Goal: Task Accomplishment & Management: Manage account settings

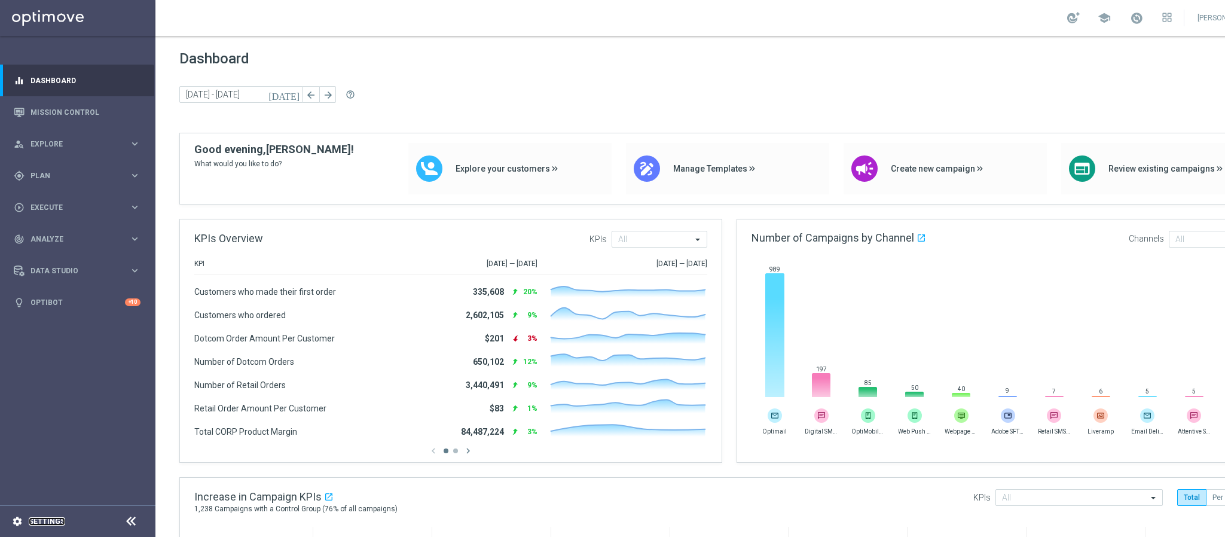
click at [42, 522] on link "Settings" at bounding box center [47, 521] width 36 height 7
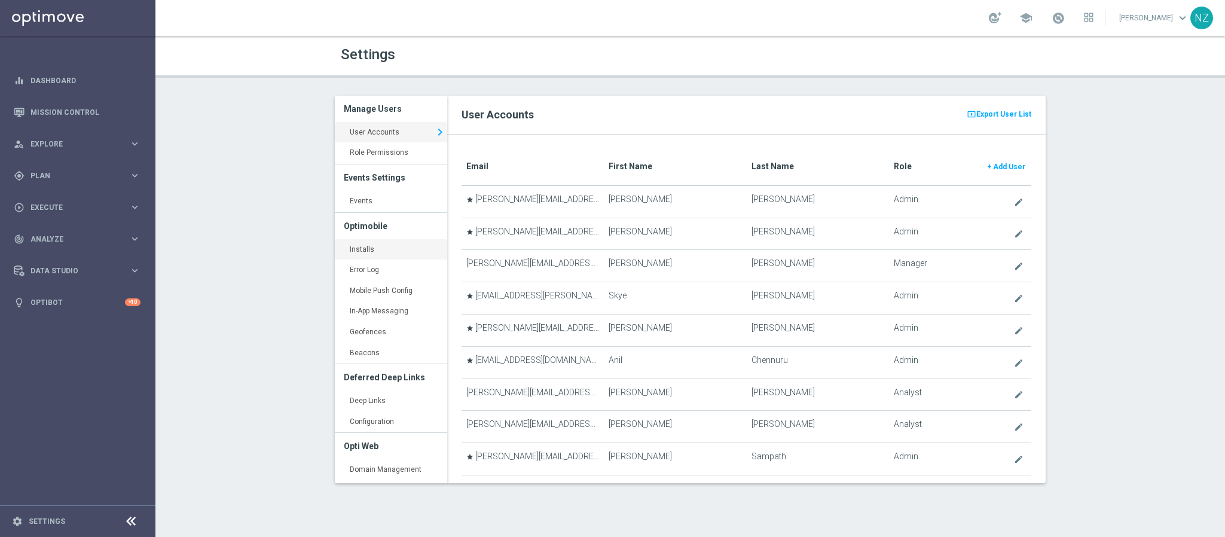
click at [368, 252] on link "Installs keyboard_arrow_right" at bounding box center [391, 250] width 112 height 22
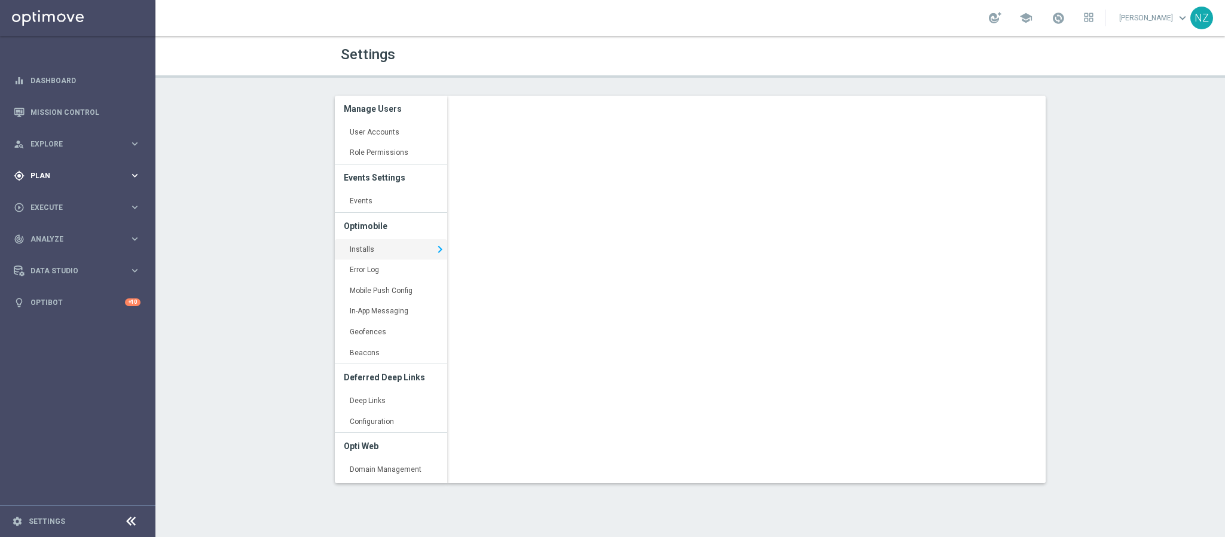
click at [62, 170] on div "gps_fixed Plan" at bounding box center [71, 175] width 115 height 11
click at [74, 233] on span "Templates" at bounding box center [74, 236] width 85 height 7
click at [87, 287] on link "OptiMobile Push" at bounding box center [80, 290] width 87 height 10
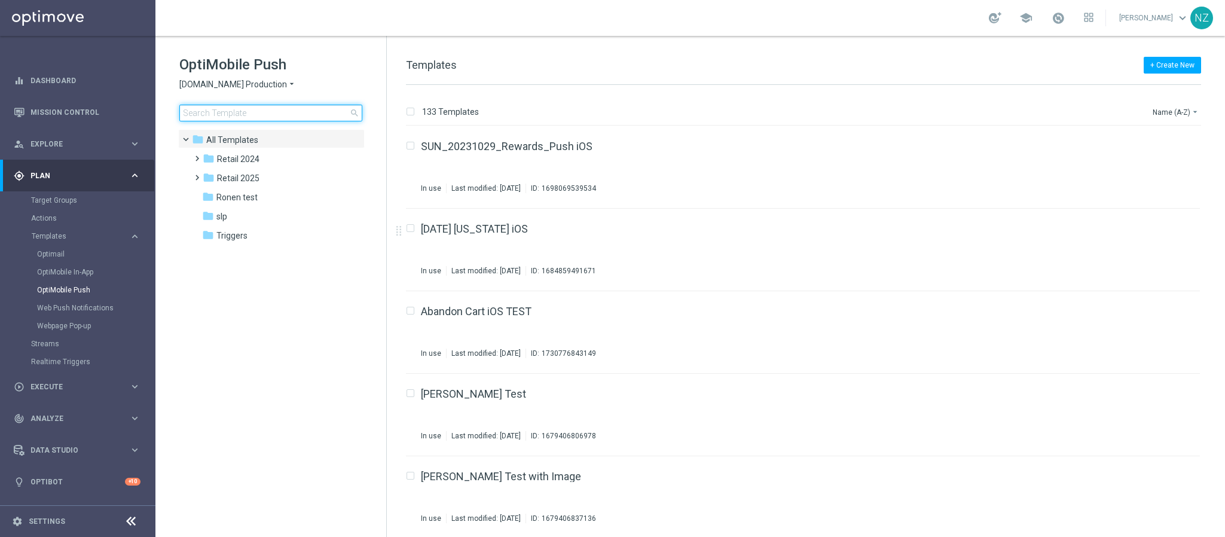
click at [236, 112] on input at bounding box center [270, 113] width 183 height 17
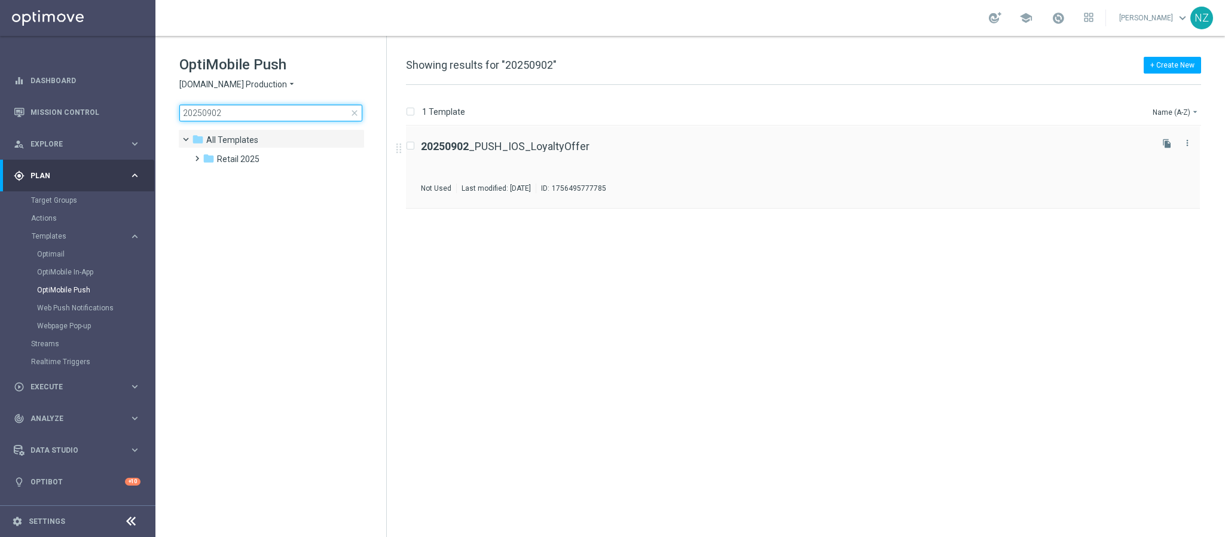
type input "20250902"
click at [705, 149] on div "20250902 _PUSH_IOS_LoyaltyOffer" at bounding box center [785, 146] width 729 height 11
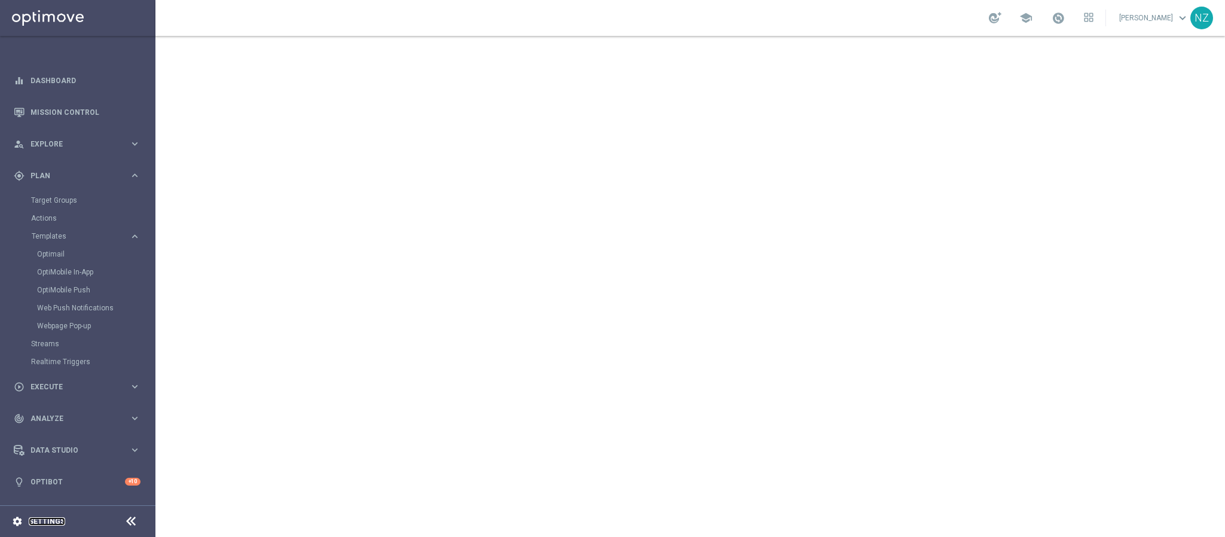
click at [36, 519] on link "Settings" at bounding box center [47, 521] width 36 height 7
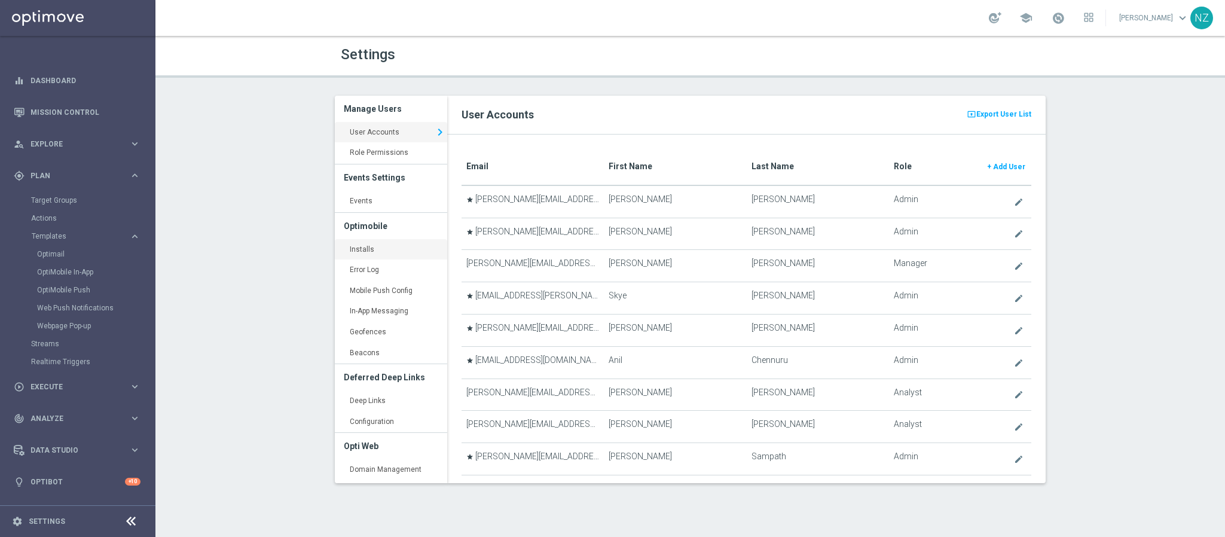
click at [373, 248] on link "Installs keyboard_arrow_right" at bounding box center [391, 250] width 112 height 22
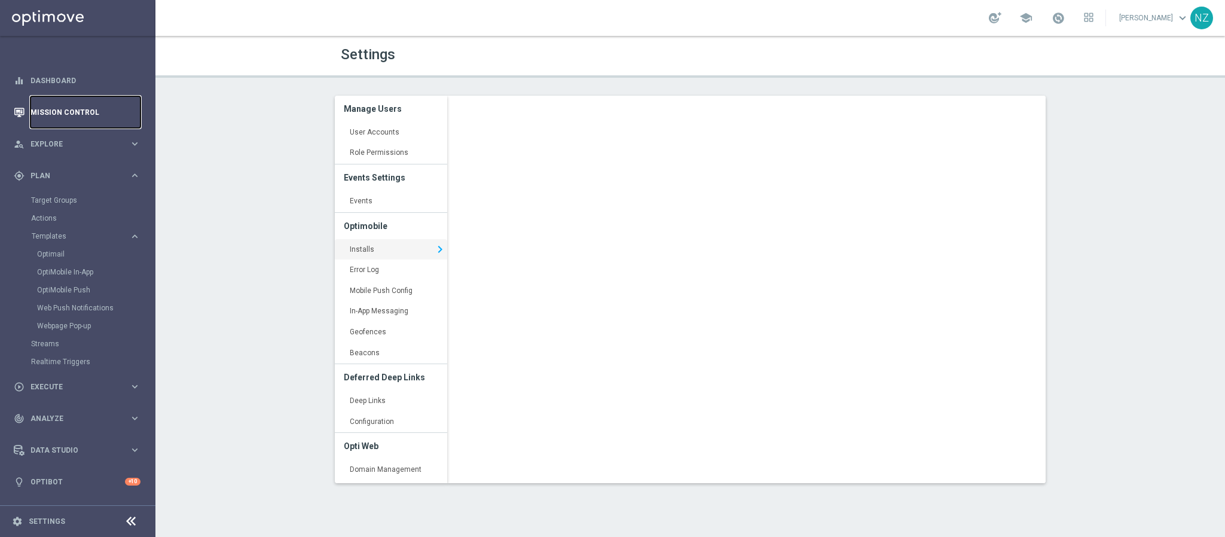
click at [78, 111] on link "Mission Control" at bounding box center [85, 112] width 110 height 32
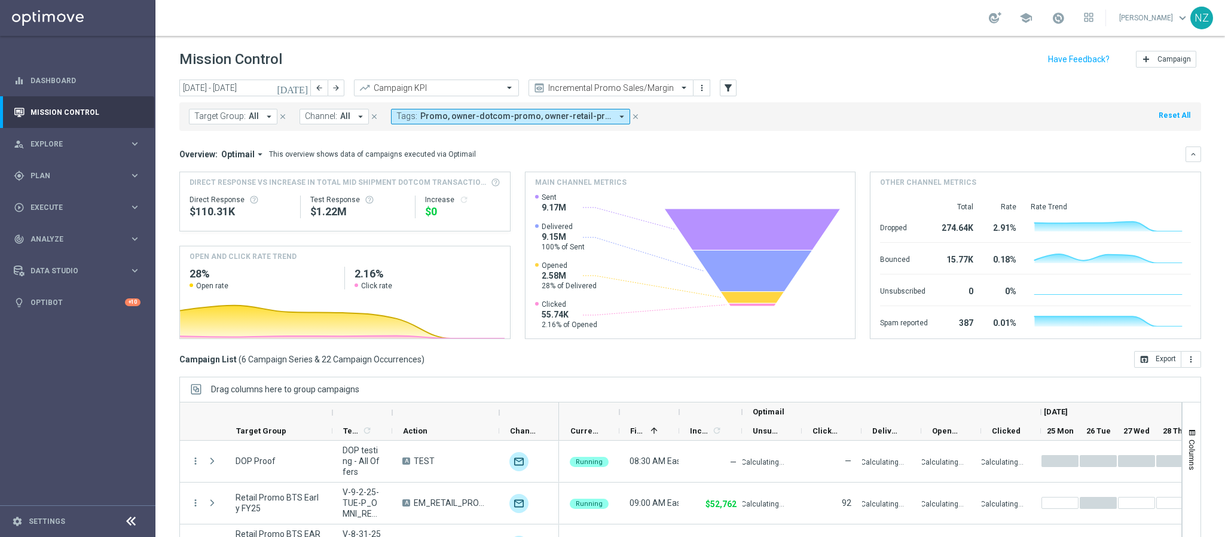
click at [592, 76] on header "Mission Control add Campaign" at bounding box center [690, 58] width 1070 height 44
click at [592, 81] on div "Incremental Promo Sales/Margin" at bounding box center [611, 88] width 165 height 17
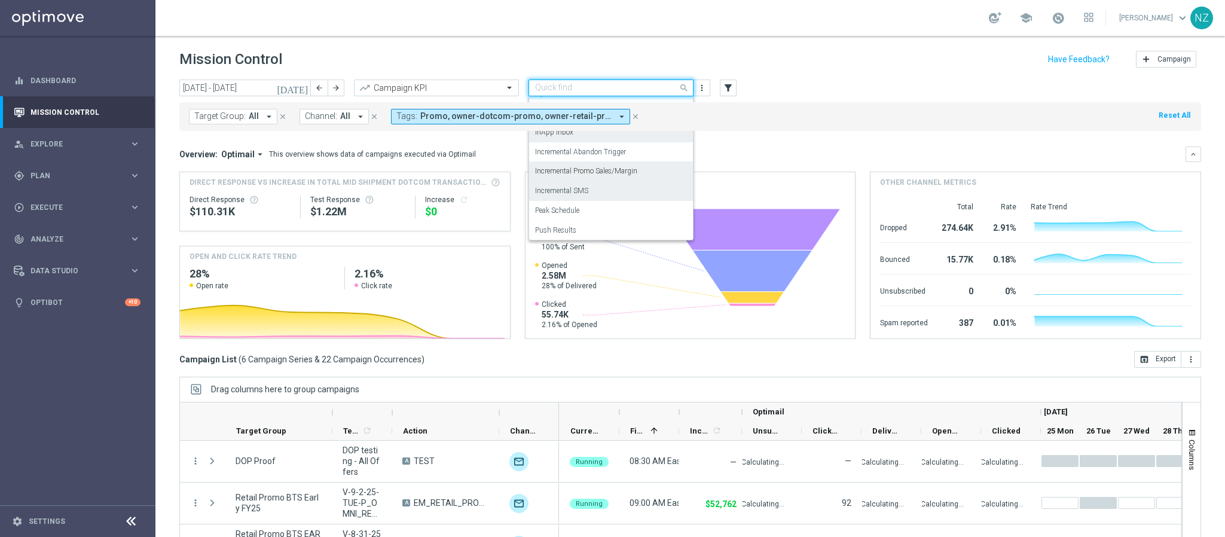
scroll to position [74, 0]
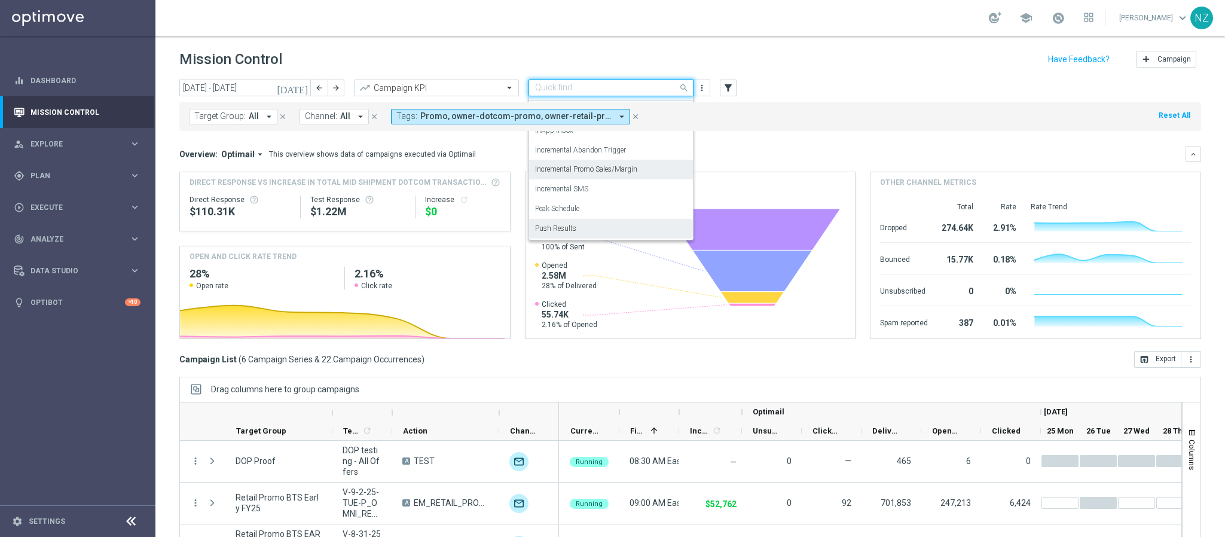
click at [587, 223] on div "Push Results" at bounding box center [611, 229] width 152 height 20
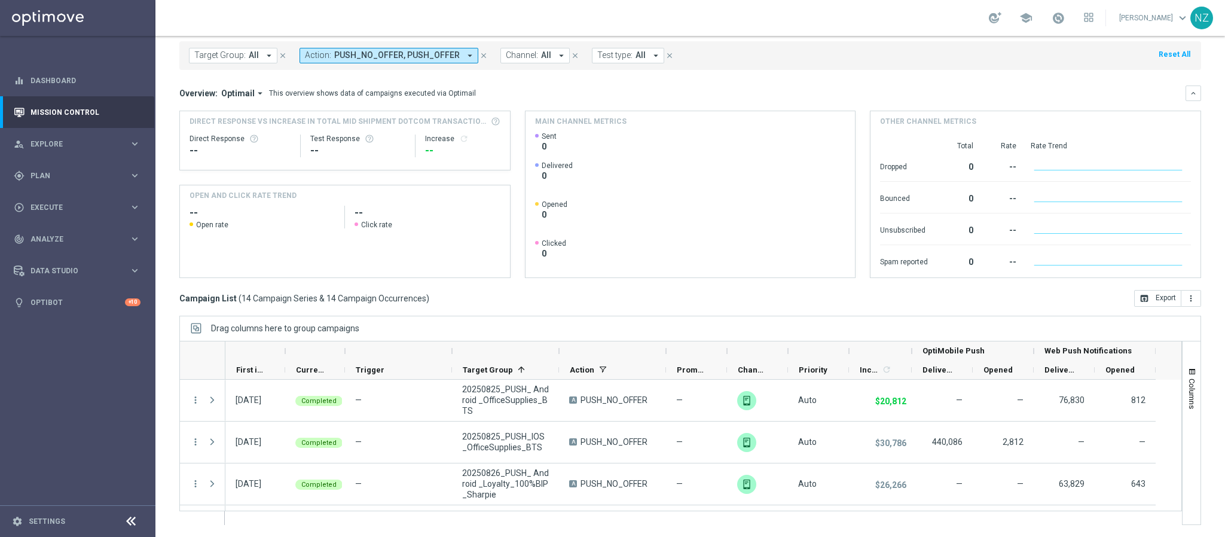
scroll to position [0, 0]
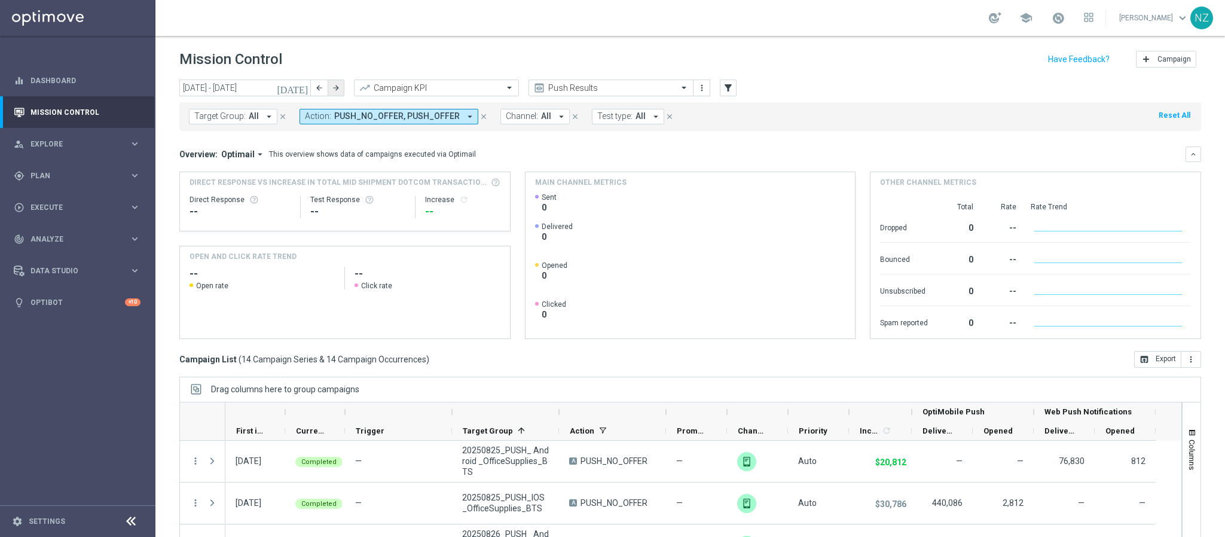
click at [339, 86] on icon "arrow_forward" at bounding box center [336, 88] width 8 height 8
type input "[DATE] - [DATE]"
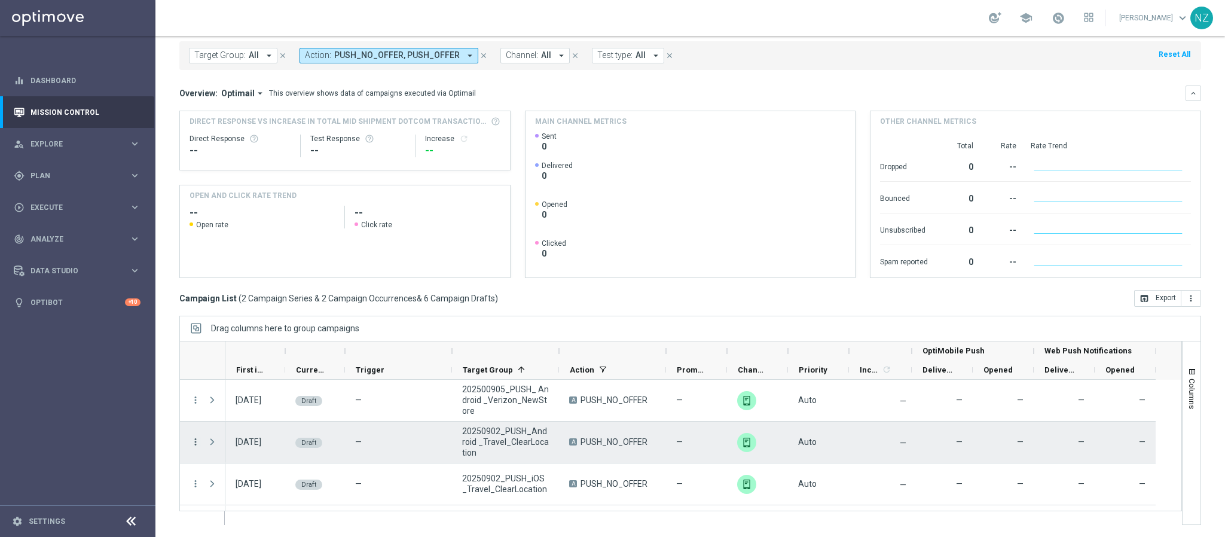
click at [193, 441] on icon "more_vert" at bounding box center [195, 441] width 11 height 11
click at [377, 470] on span "Duplicate & Edit" at bounding box center [372, 472] width 53 height 8
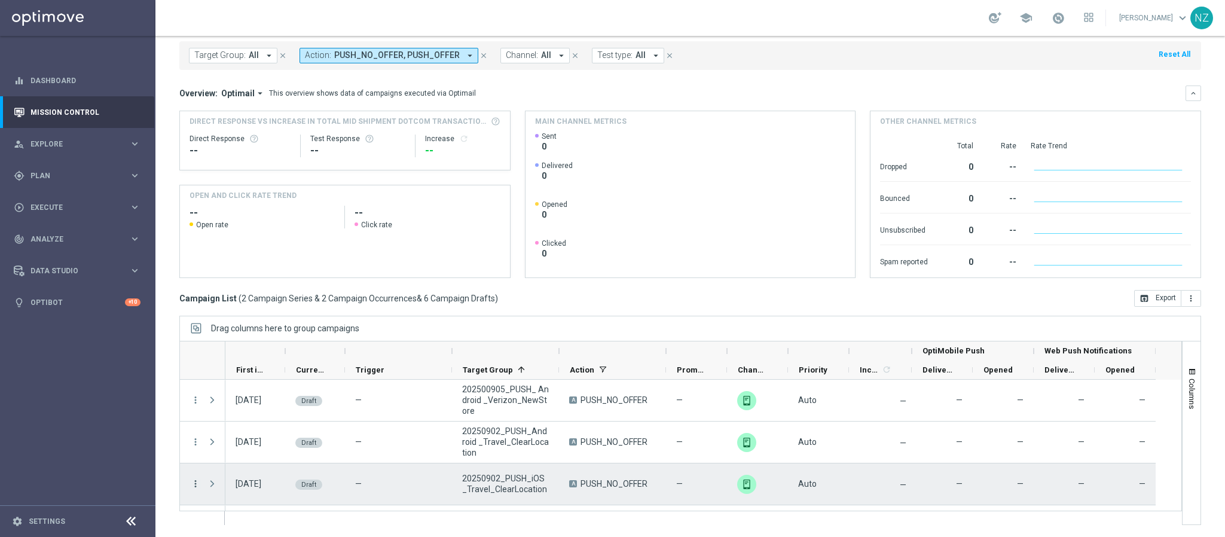
click at [196, 481] on icon "more_vert" at bounding box center [195, 483] width 11 height 11
click at [381, 429] on span "Duplicate & Edit" at bounding box center [372, 431] width 53 height 8
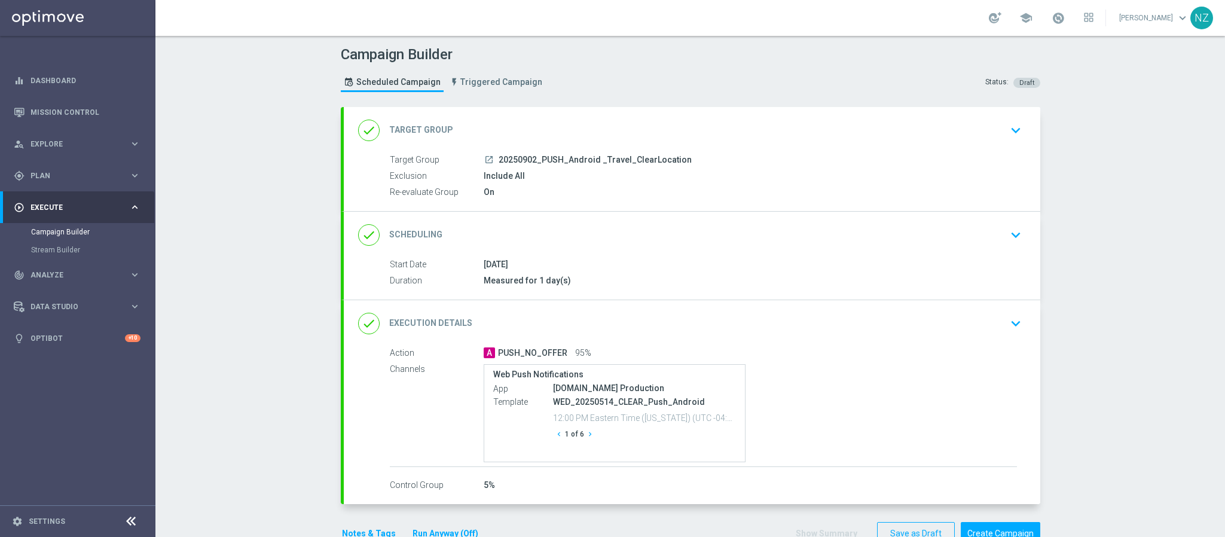
click at [1019, 115] on div "done Target Group keyboard_arrow_down" at bounding box center [692, 130] width 697 height 47
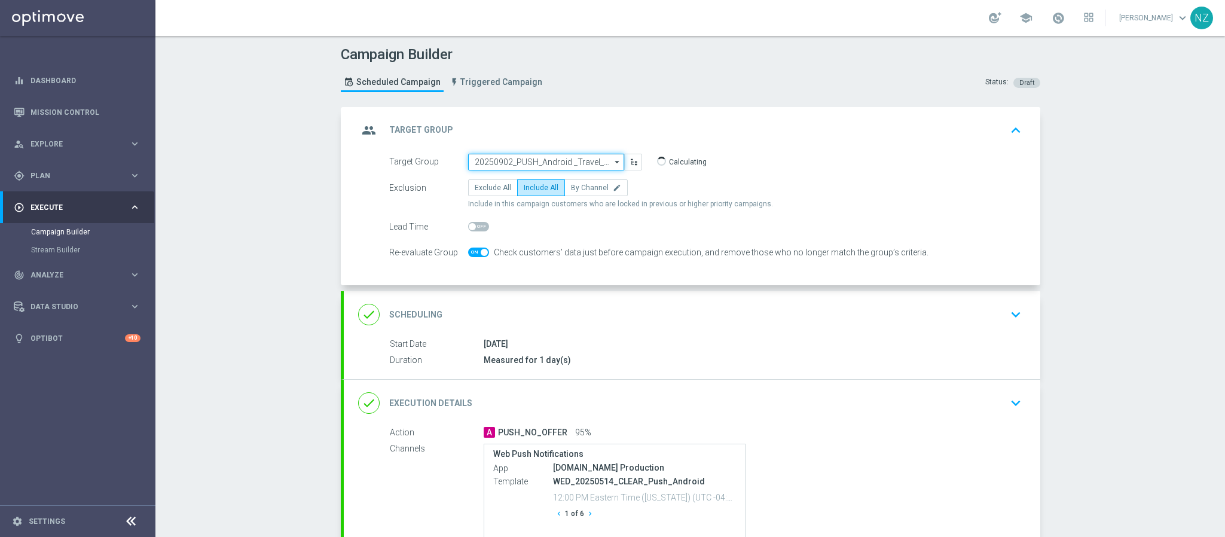
click at [499, 157] on input "20250902_PUSH_Android _Travel_ClearLocation" at bounding box center [546, 162] width 156 height 17
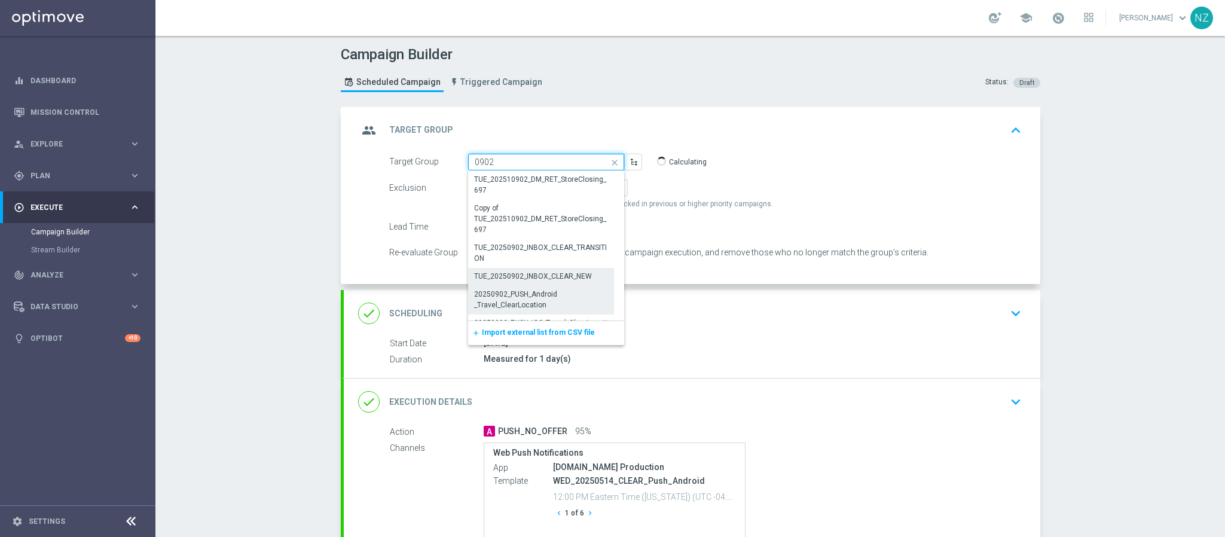
scroll to position [90, 0]
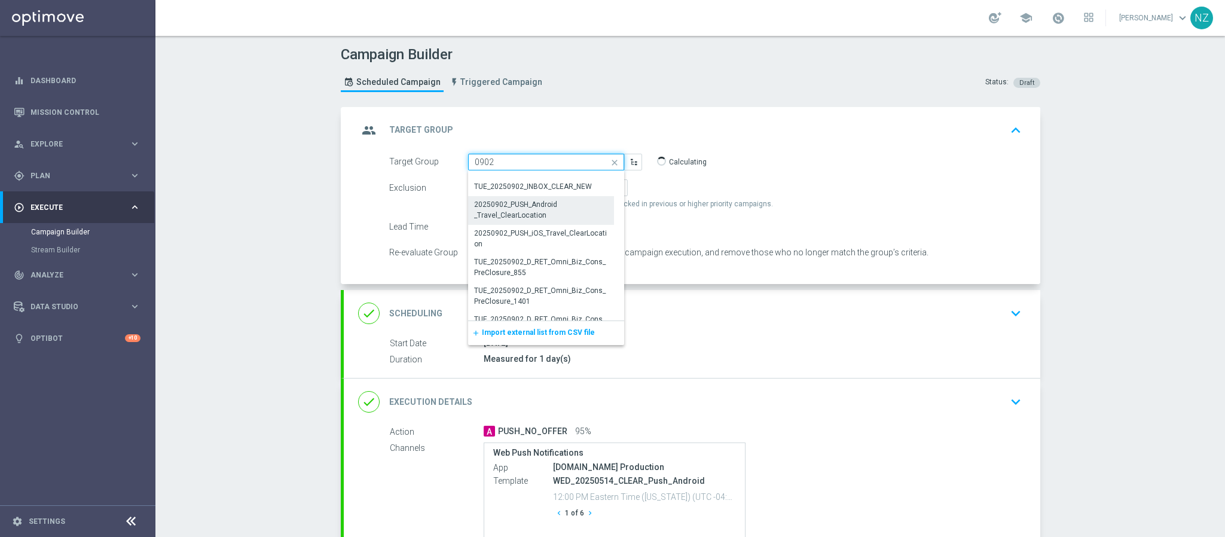
click at [468, 160] on input "0902" at bounding box center [546, 162] width 156 height 17
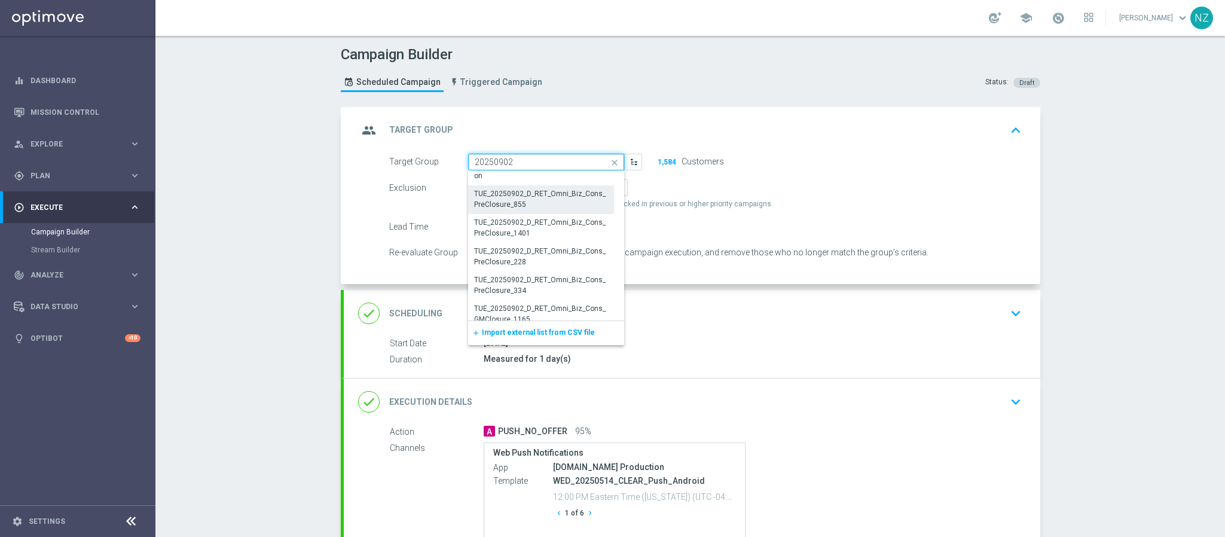
scroll to position [179, 0]
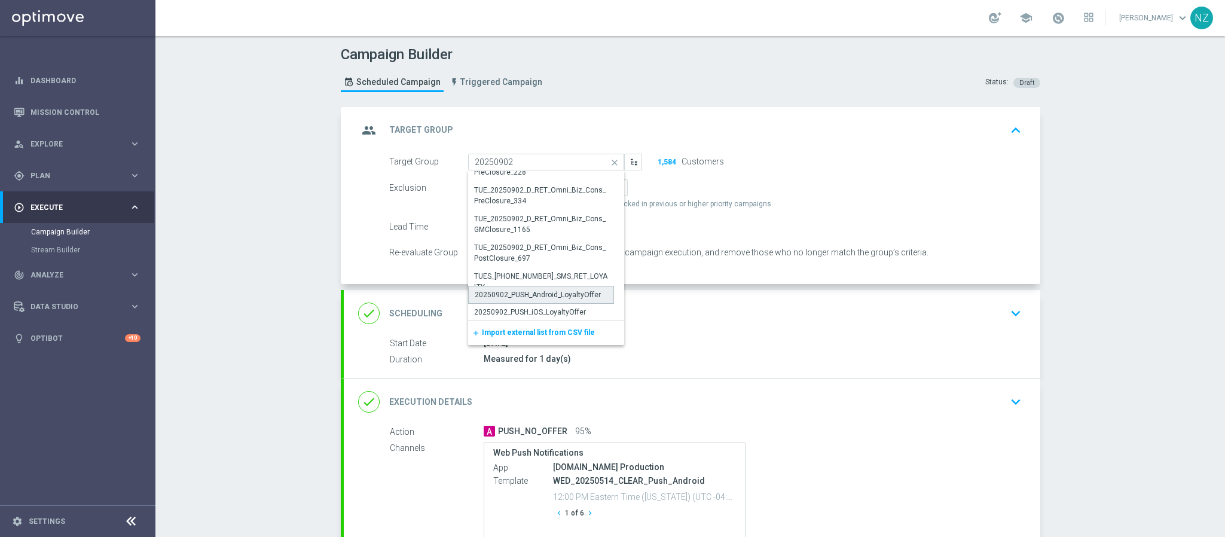
click at [579, 295] on div "20250902_PUSH_Android_LoyaltyOffer" at bounding box center [538, 294] width 126 height 11
type input "20250902_PUSH_Android_LoyaltyOffer"
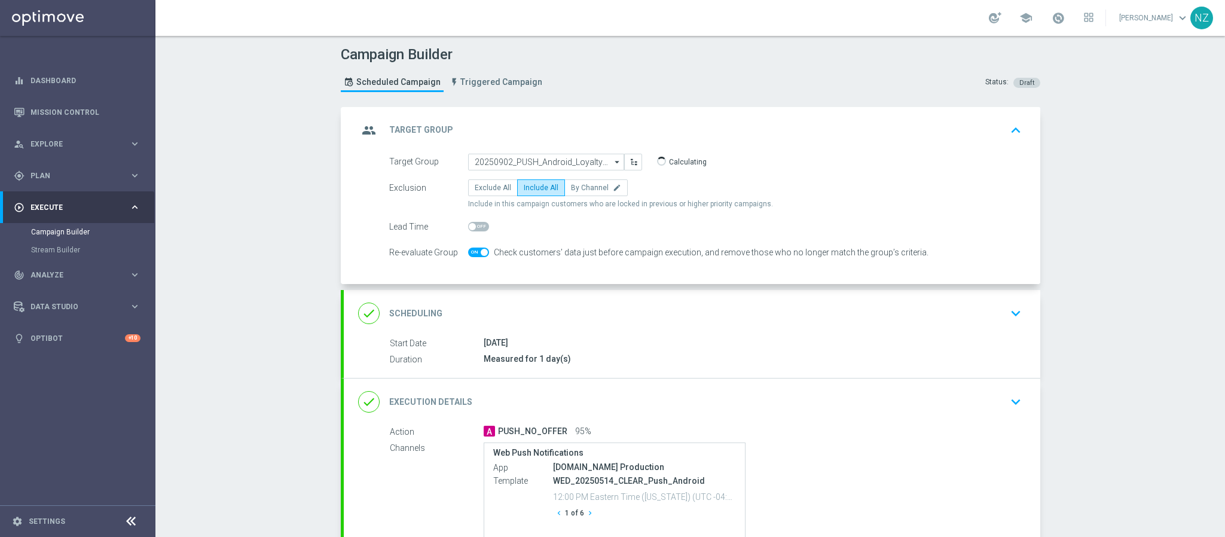
click at [1120, 271] on div "Campaign Builder Scheduled Campaign Triggered Campaign Status: Draft group Targ…" at bounding box center [690, 286] width 1070 height 501
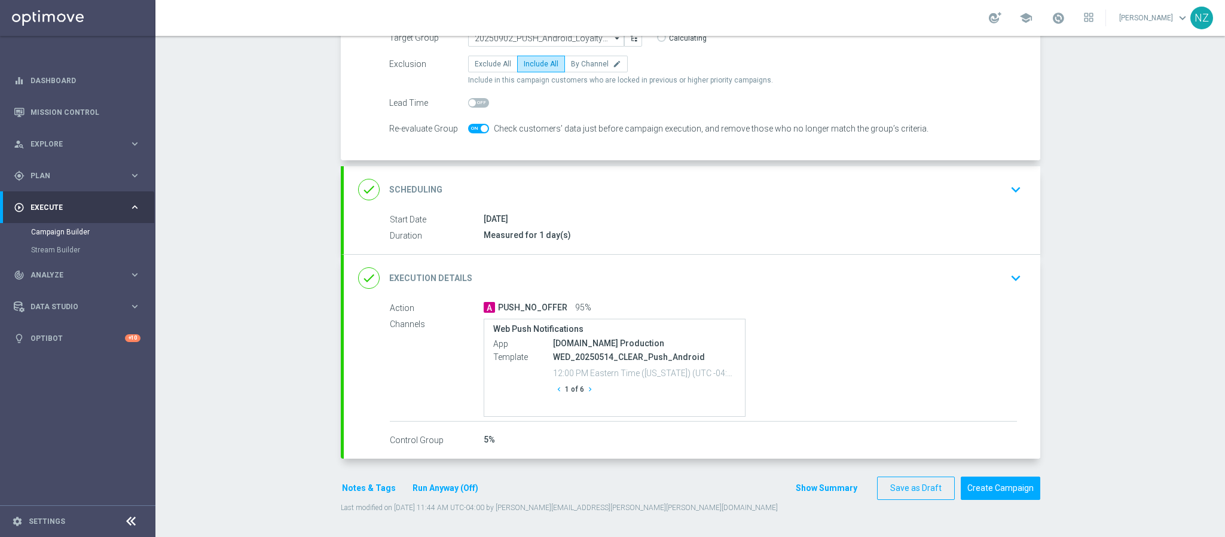
click at [1010, 273] on icon "keyboard_arrow_down" at bounding box center [1016, 278] width 18 height 18
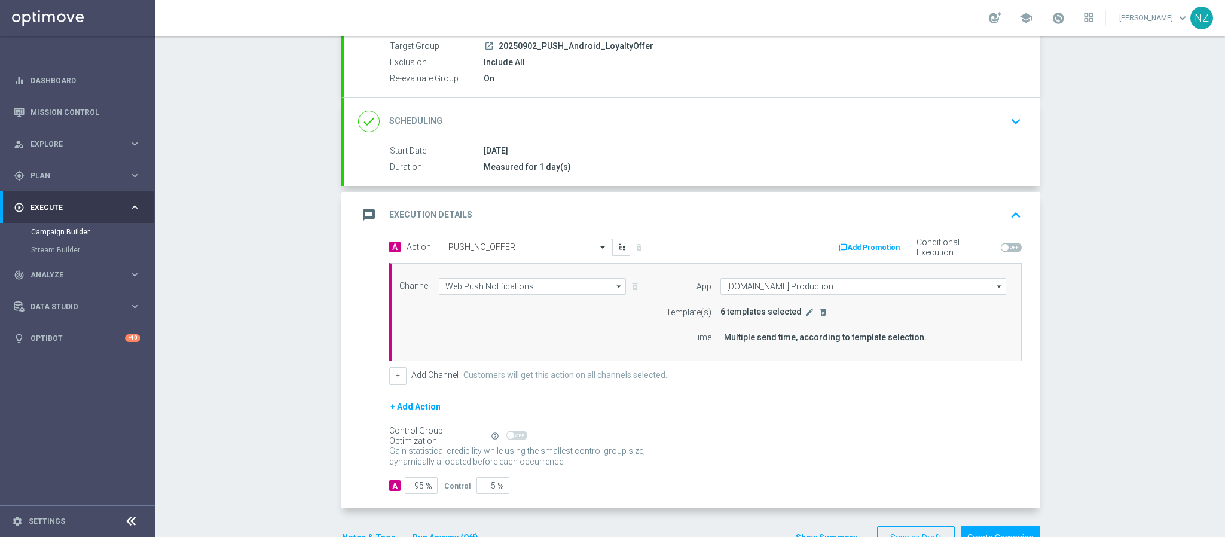
click at [804, 317] on button "edit" at bounding box center [810, 312] width 12 height 11
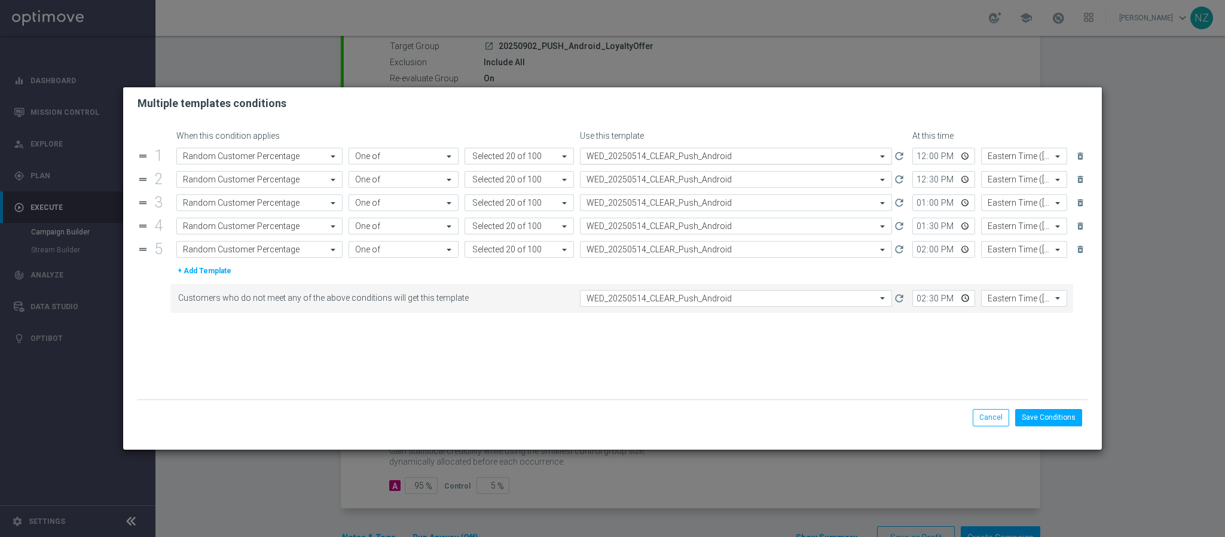
click at [660, 148] on div "Select template WED_20250514_CLEAR_Push_Android" at bounding box center [736, 156] width 312 height 17
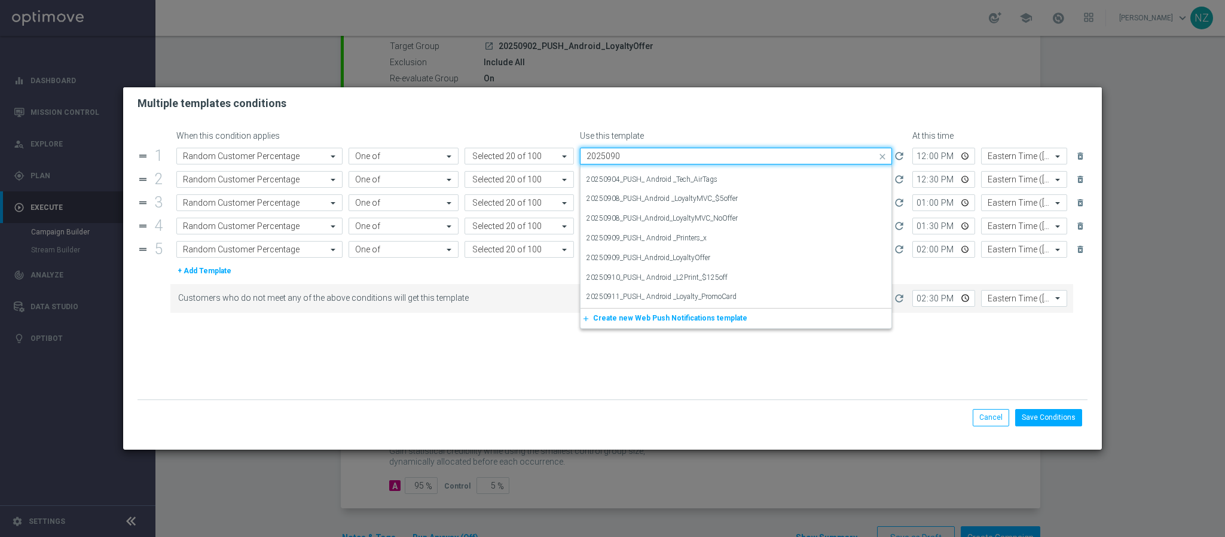
scroll to position [0, 0]
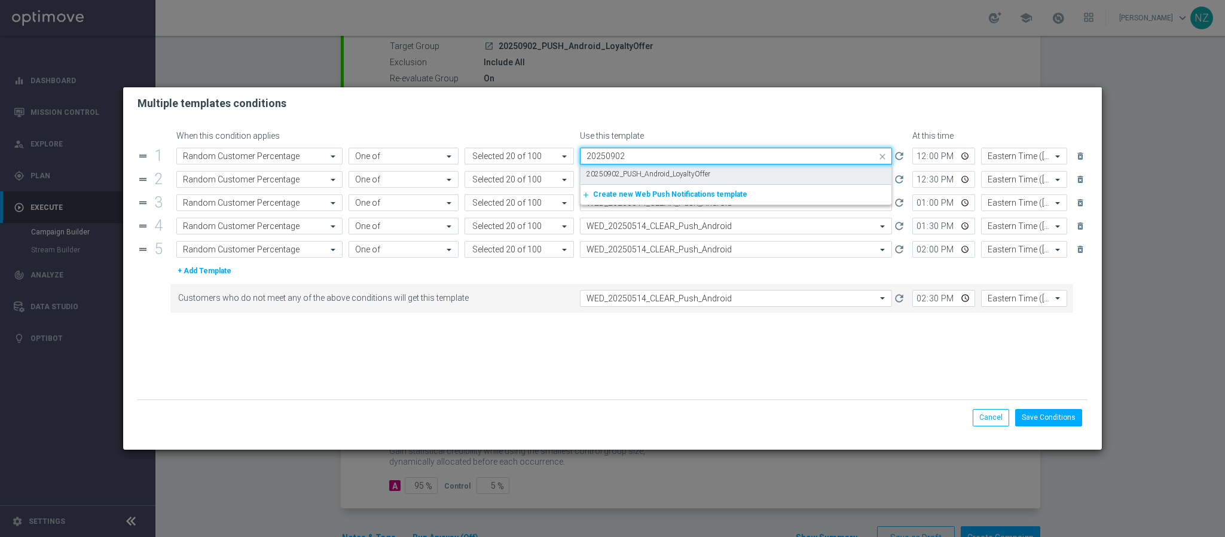
click at [671, 170] on label "20250902_PUSH_Android_LoyaltyOffer" at bounding box center [649, 174] width 124 height 10
type input "20250902"
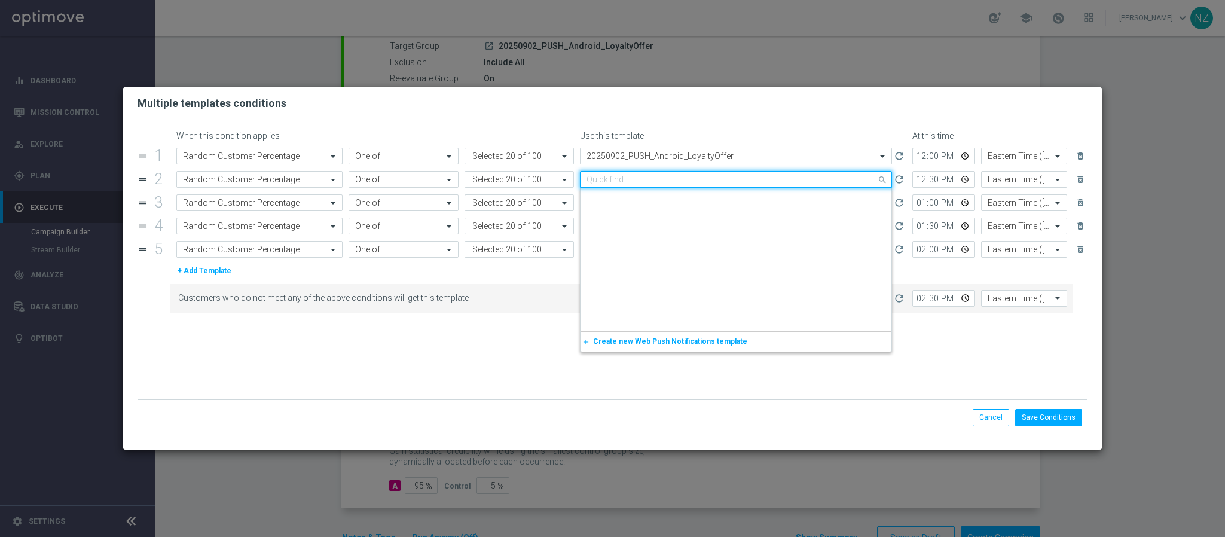
click at [610, 179] on input "text" at bounding box center [724, 180] width 275 height 10
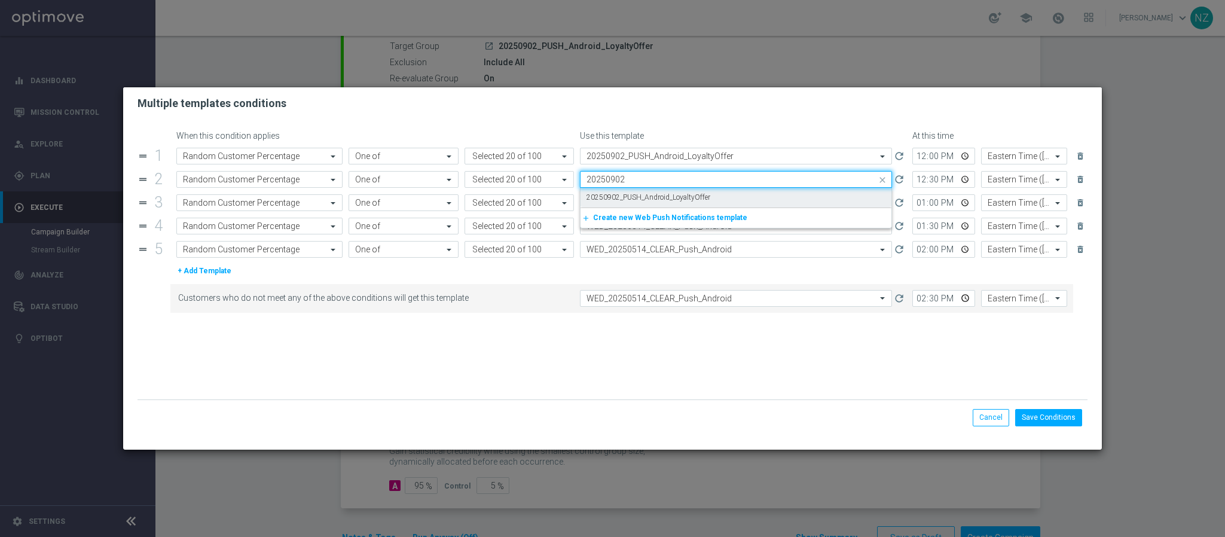
click at [627, 194] on label "20250902_PUSH_Android_LoyaltyOffer" at bounding box center [649, 198] width 124 height 10
type input "20250902"
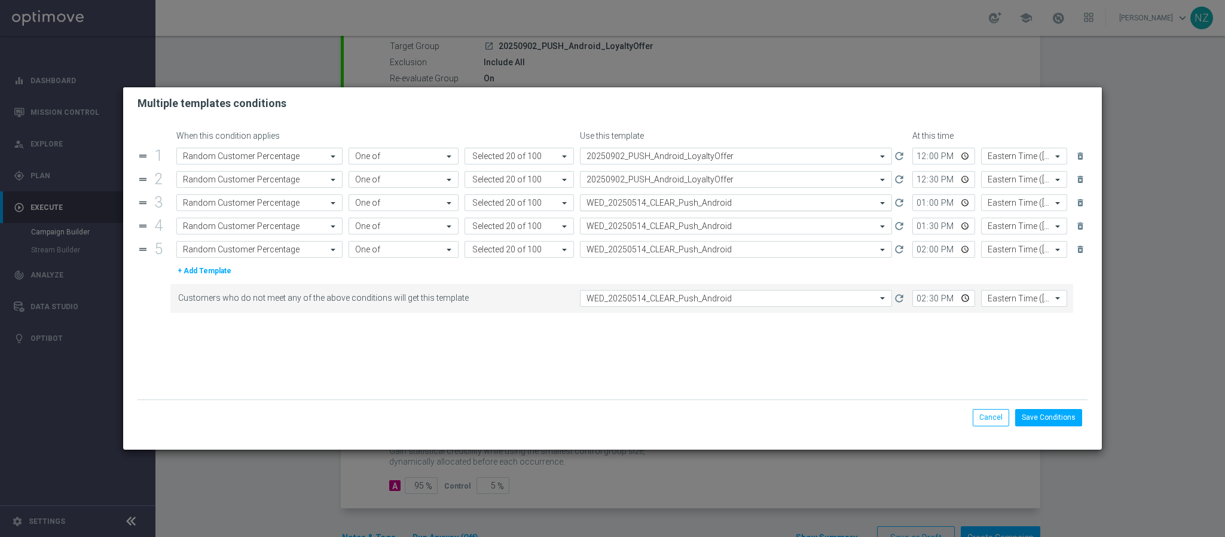
click at [603, 206] on input "text" at bounding box center [724, 203] width 275 height 10
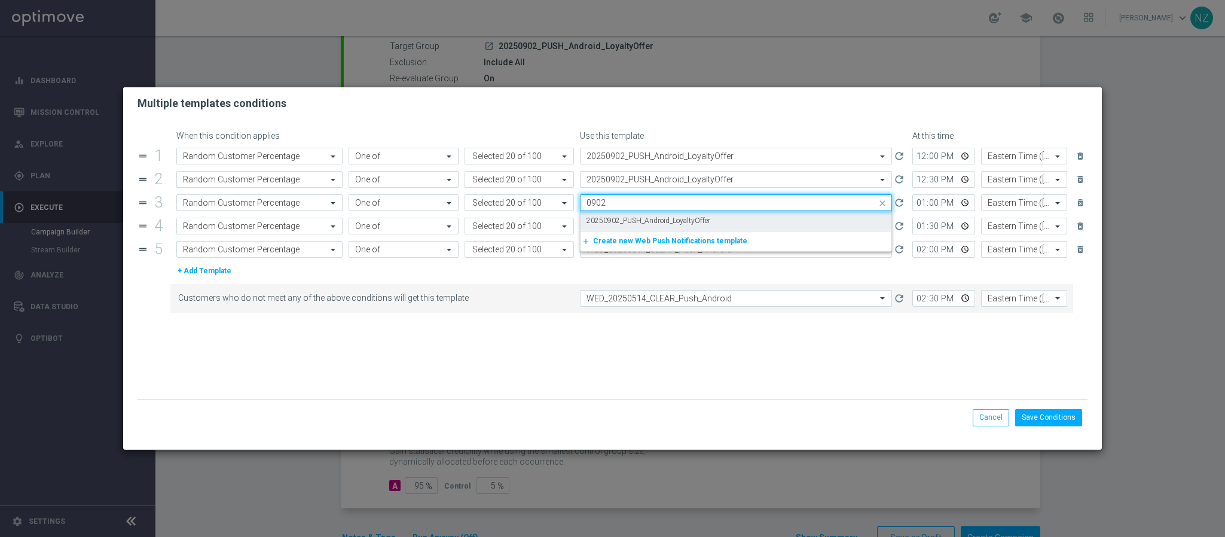
click at [606, 223] on label "20250902_PUSH_Android_LoyaltyOffer" at bounding box center [649, 221] width 124 height 10
type input "0902"
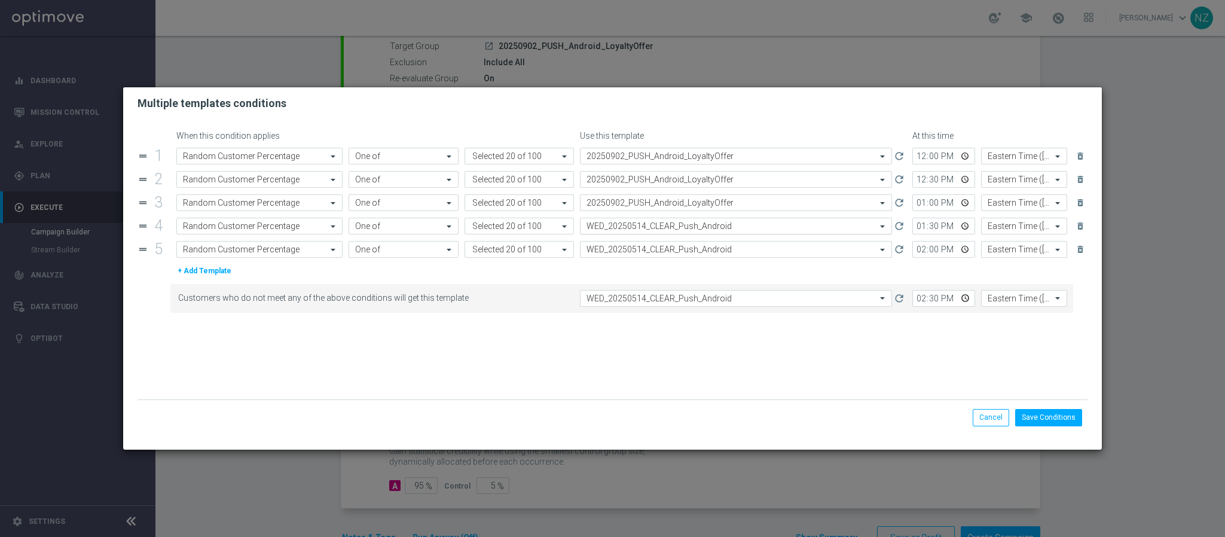
click at [606, 226] on input "text" at bounding box center [724, 226] width 275 height 10
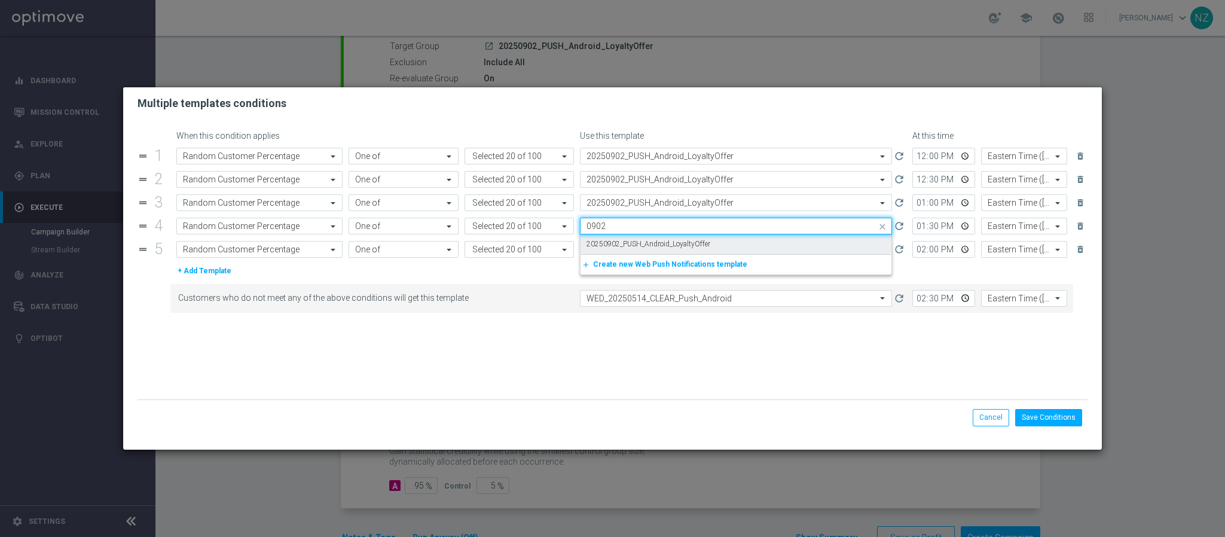
click at [622, 242] on label "20250902_PUSH_Android_LoyaltyOffer" at bounding box center [649, 244] width 124 height 10
type input "0902"
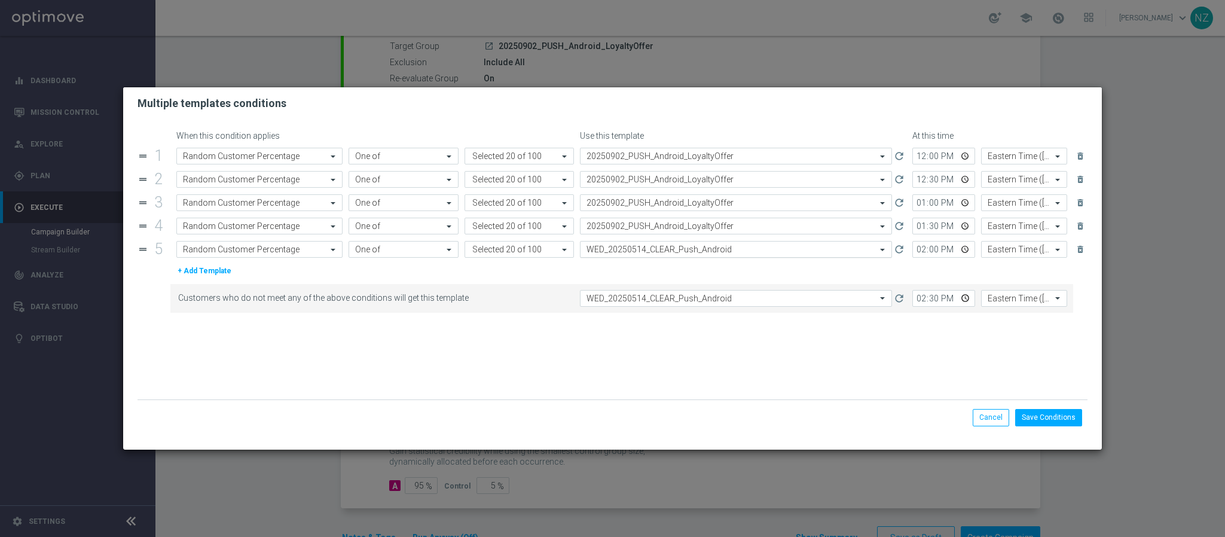
click at [617, 249] on input "text" at bounding box center [724, 250] width 275 height 10
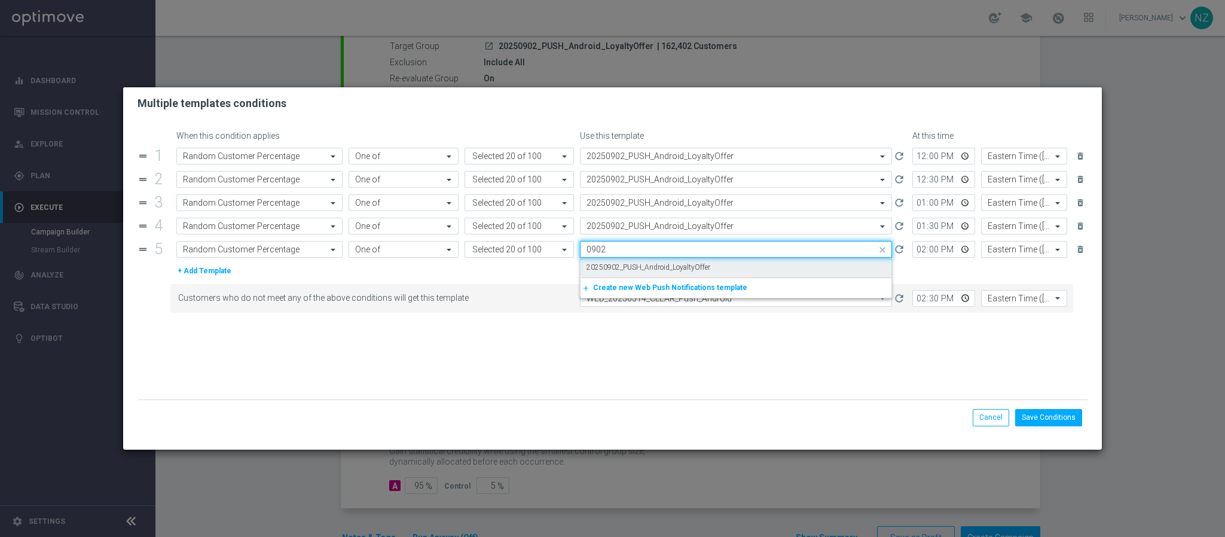
click at [626, 269] on label "20250902_PUSH_Android_LoyaltyOffer" at bounding box center [649, 267] width 124 height 10
type input "0902"
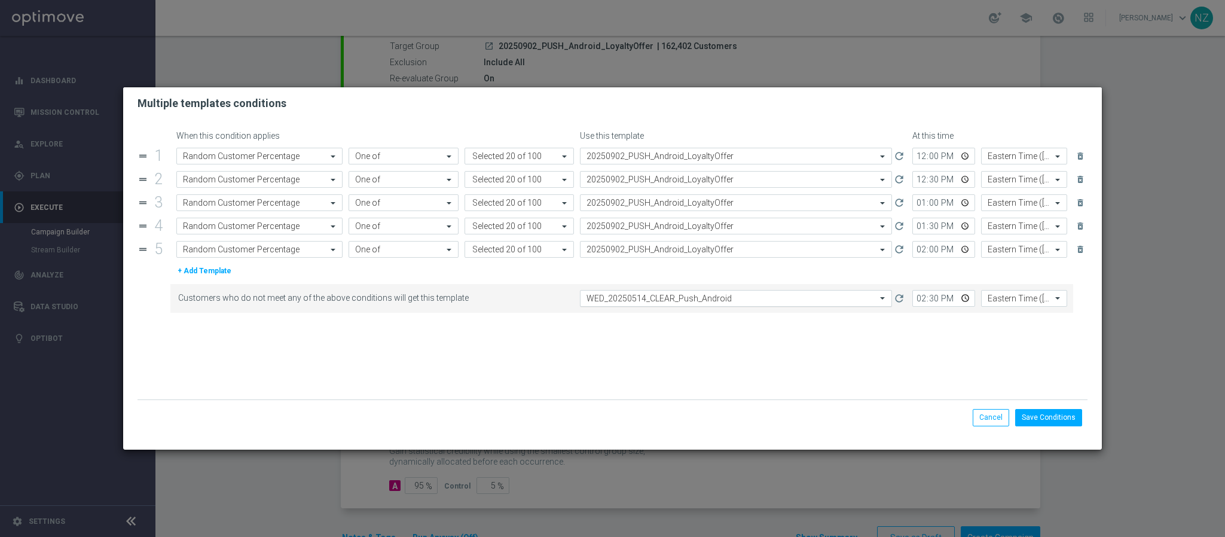
click at [639, 300] on input "text" at bounding box center [724, 299] width 275 height 10
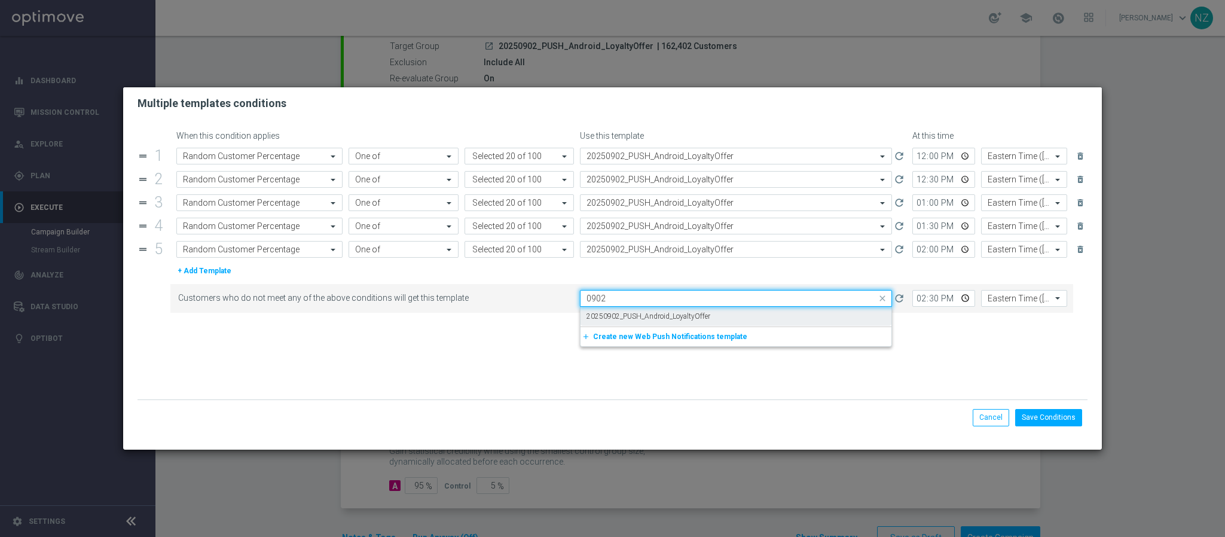
click at [643, 314] on label "20250902_PUSH_Android_LoyaltyOffer" at bounding box center [649, 316] width 124 height 10
type input "0902"
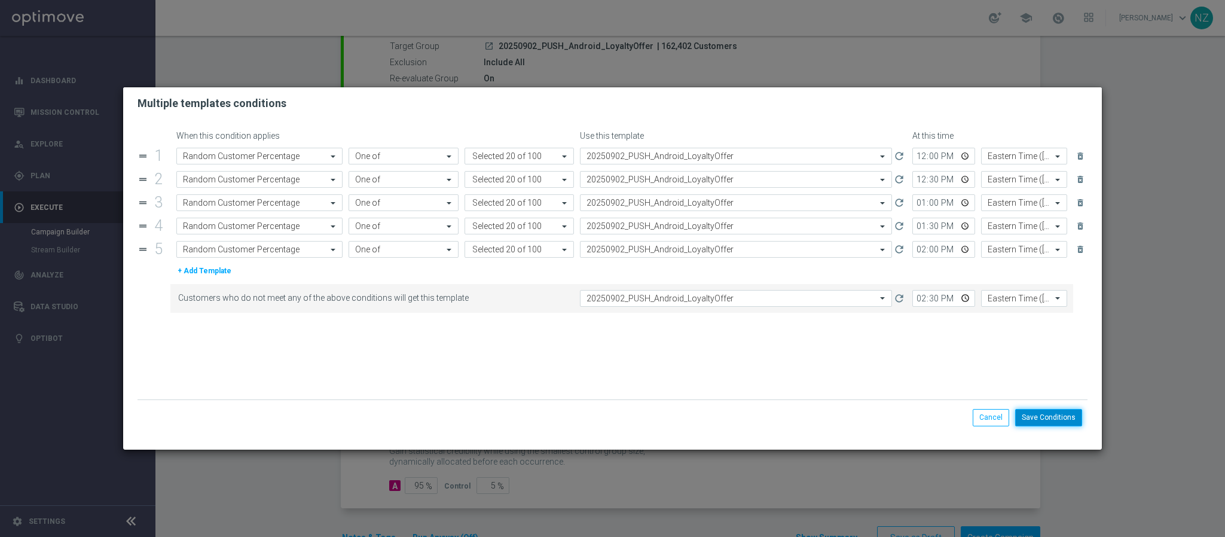
click at [1061, 414] on button "Save Conditions" at bounding box center [1048, 417] width 67 height 17
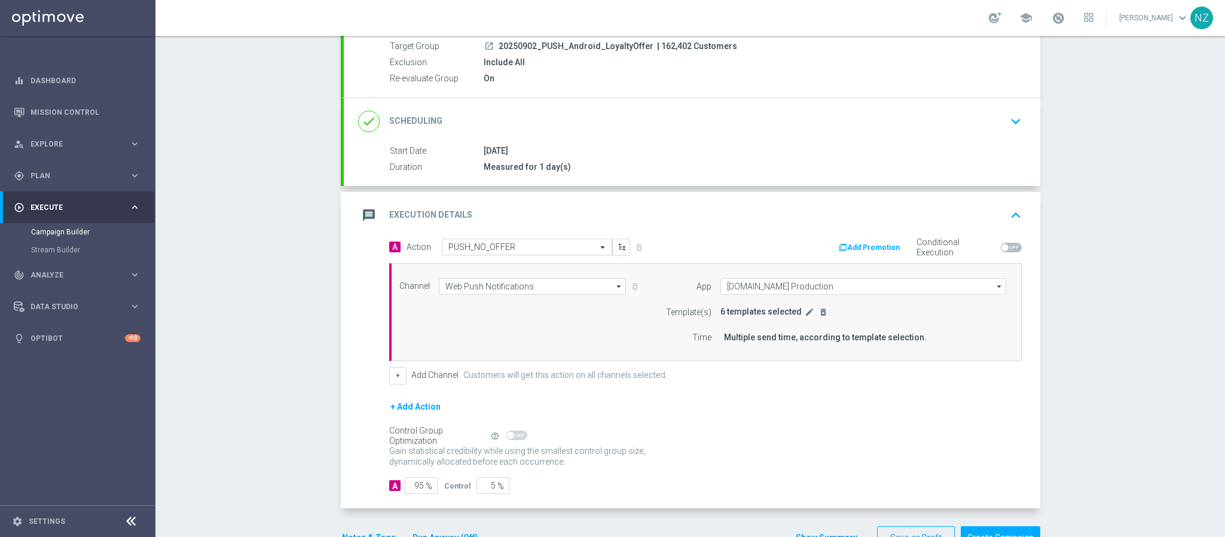
scroll to position [167, 0]
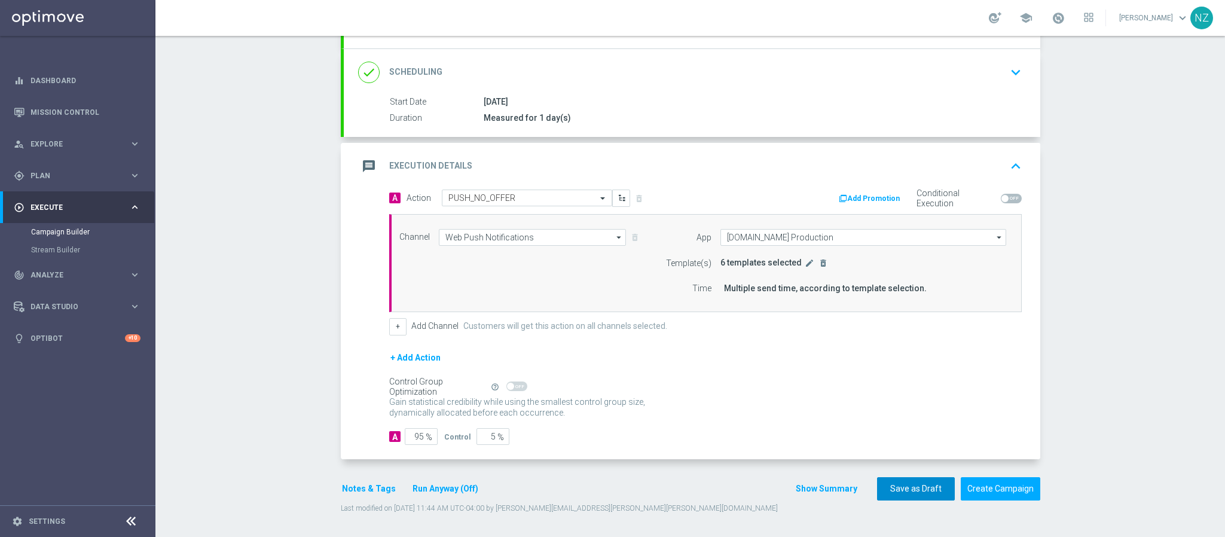
click at [910, 490] on button "Save as Draft" at bounding box center [916, 488] width 78 height 23
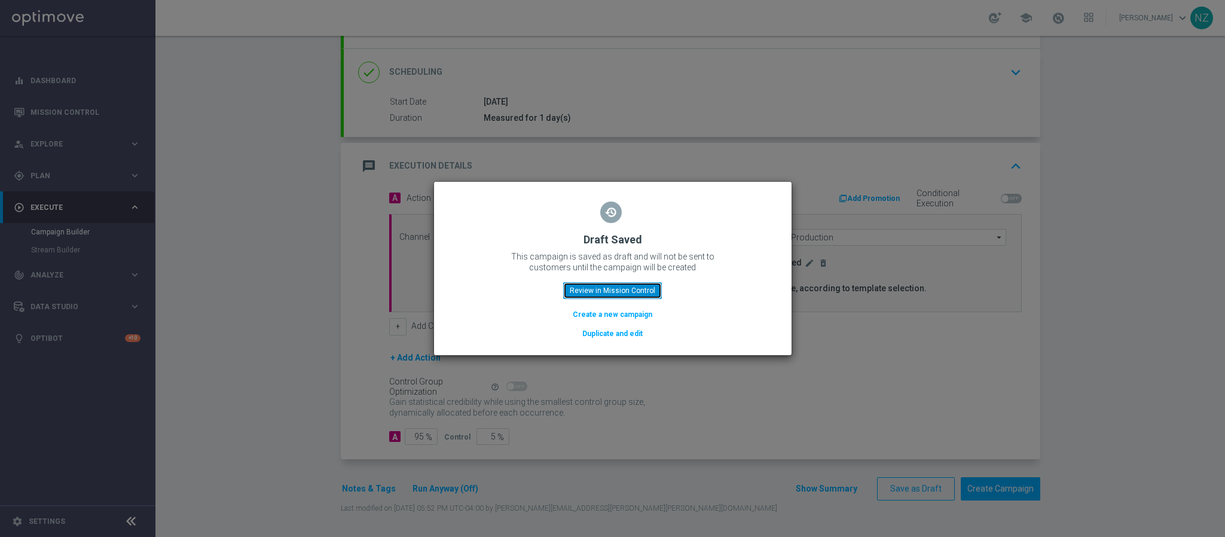
click at [630, 295] on button "Review in Mission Control" at bounding box center [612, 290] width 99 height 17
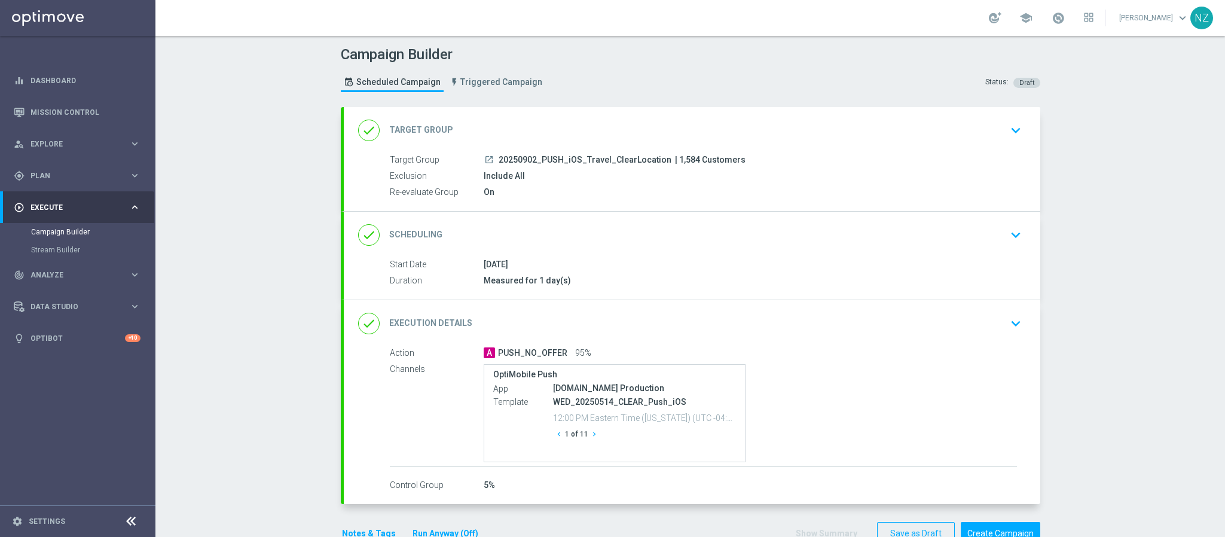
click at [1019, 119] on div "done Target Group keyboard_arrow_down" at bounding box center [692, 130] width 697 height 47
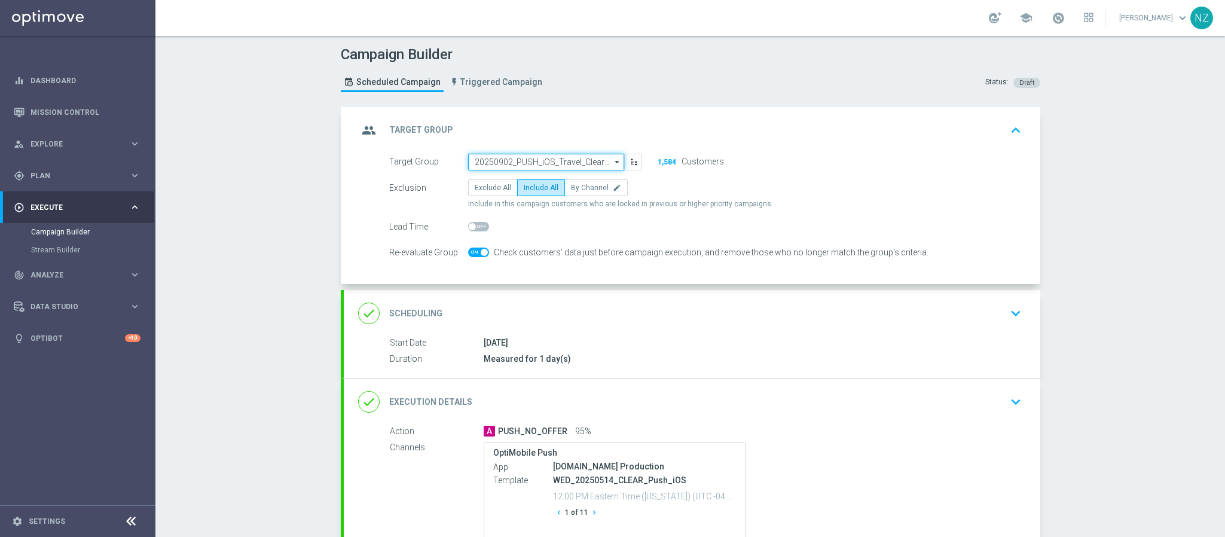
click at [517, 162] on input "20250902_PUSH_iOS_Travel_ClearLocation" at bounding box center [546, 162] width 156 height 17
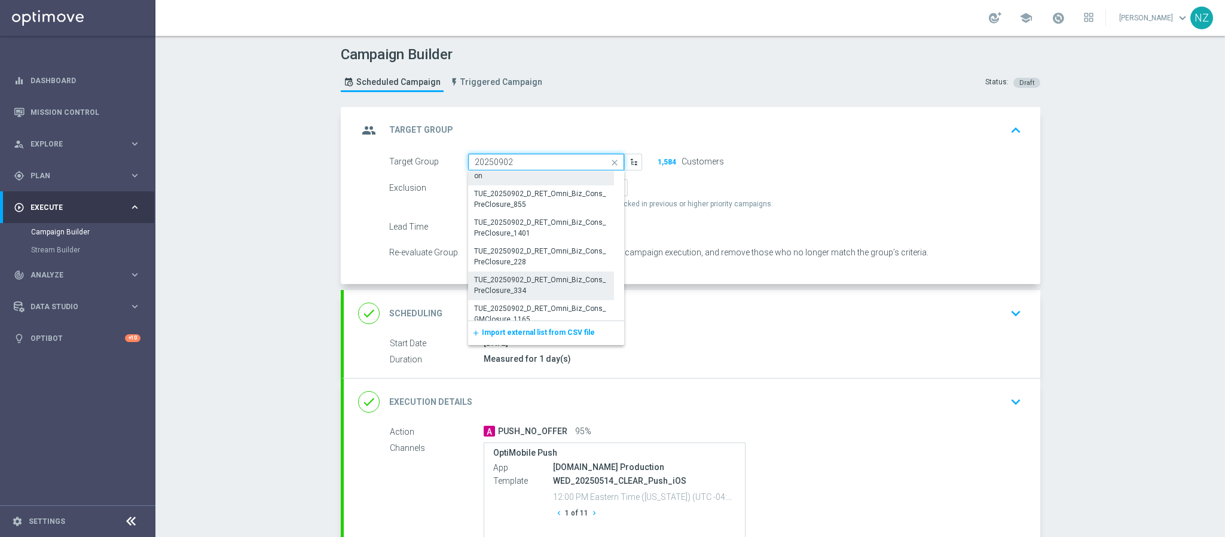
scroll to position [179, 0]
click at [557, 307] on div "20250902_PUSH_iOS_LoyaltyOffer" at bounding box center [530, 312] width 112 height 11
type input "20250902_PUSH_iOS_LoyaltyOffer"
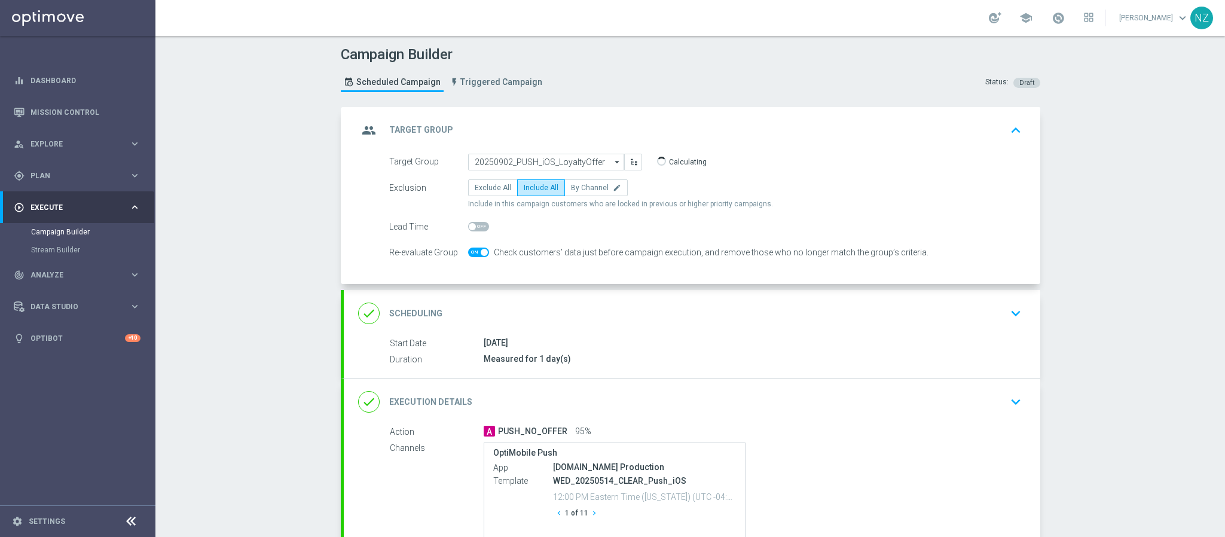
click at [1080, 317] on div "Campaign Builder Scheduled Campaign Triggered Campaign Status: Draft group Targ…" at bounding box center [690, 286] width 1070 height 501
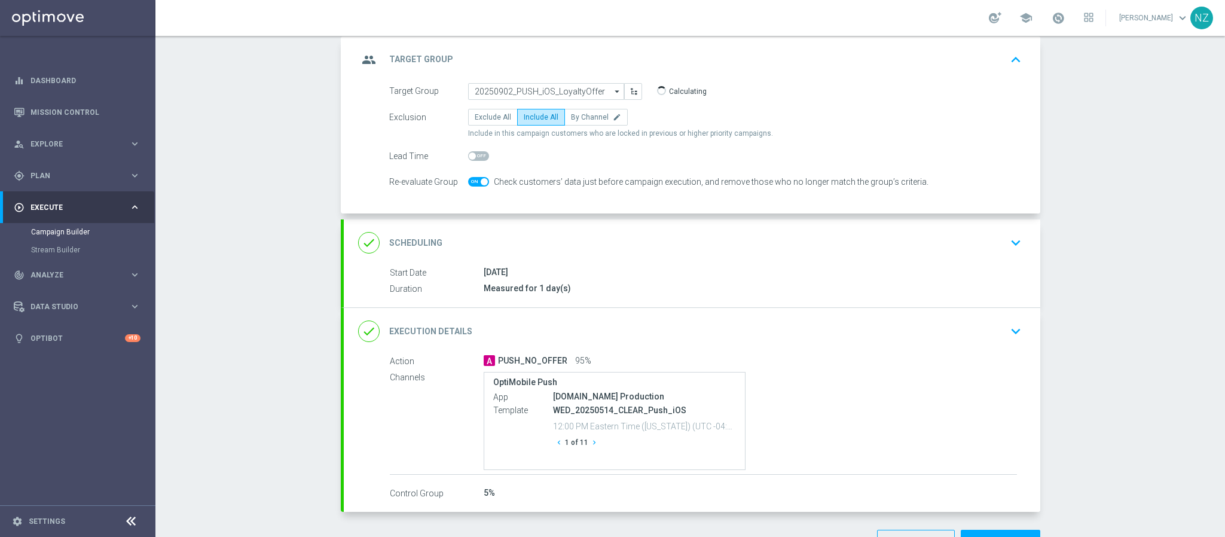
scroll to position [90, 0]
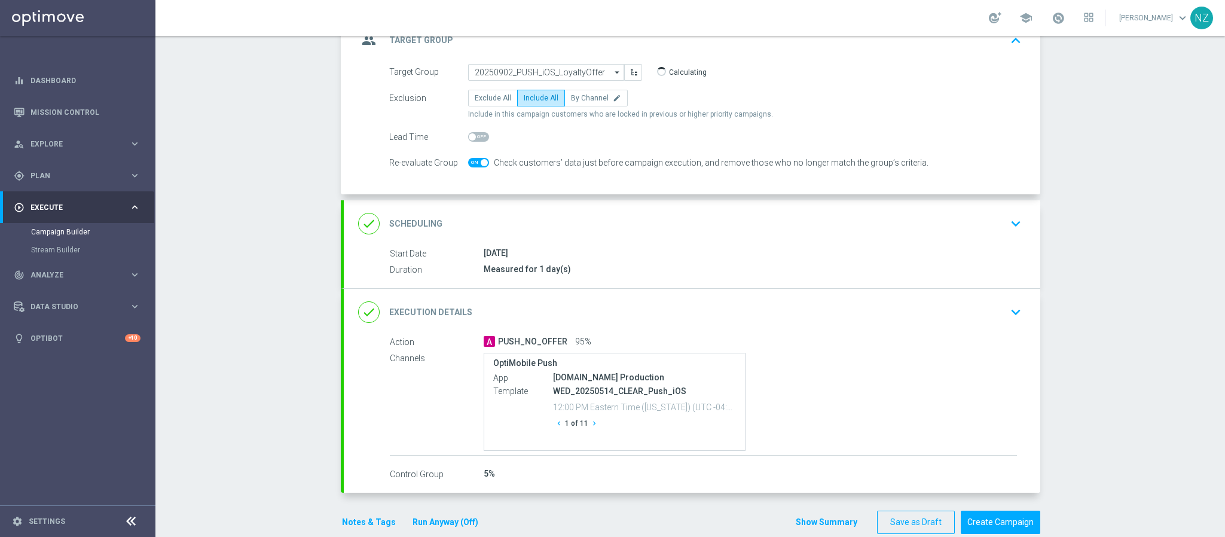
click at [1007, 312] on icon "keyboard_arrow_down" at bounding box center [1016, 312] width 18 height 18
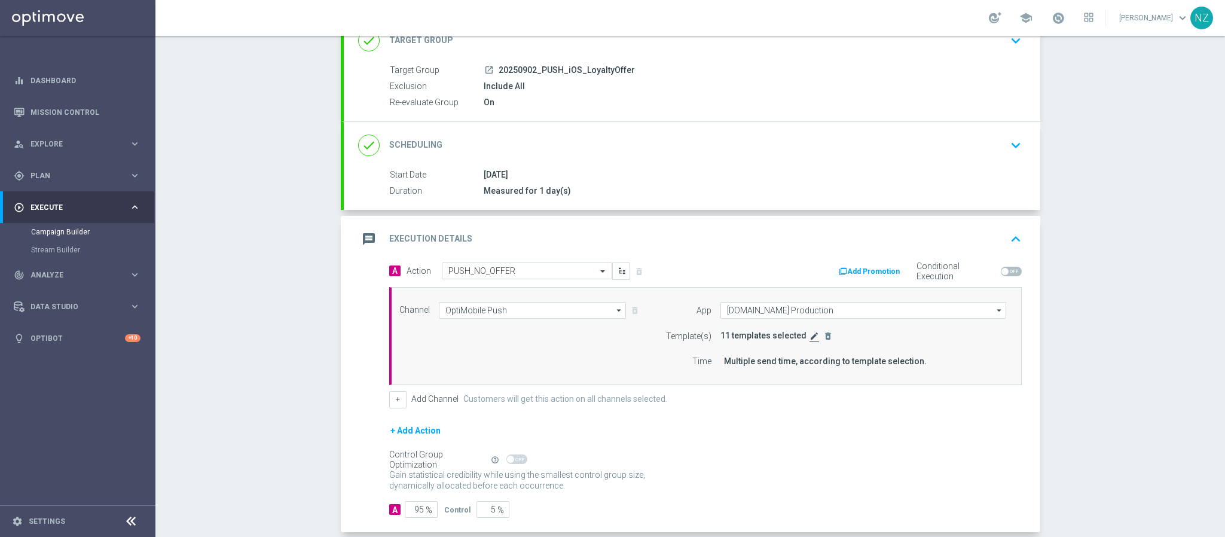
click at [810, 339] on icon "edit" at bounding box center [815, 336] width 10 height 10
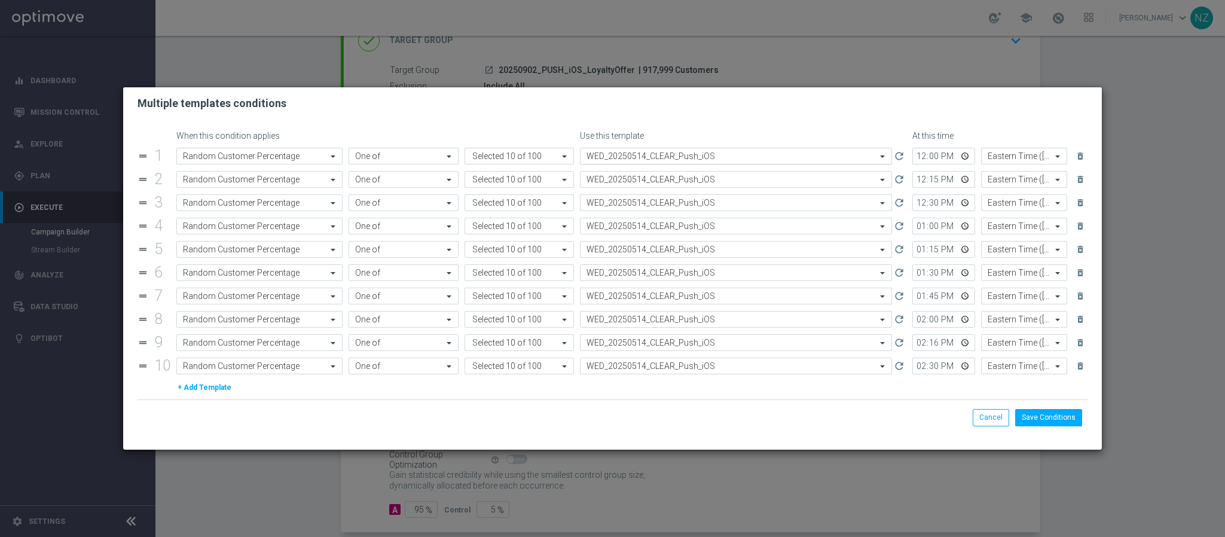
click at [608, 157] on input "text" at bounding box center [724, 156] width 275 height 10
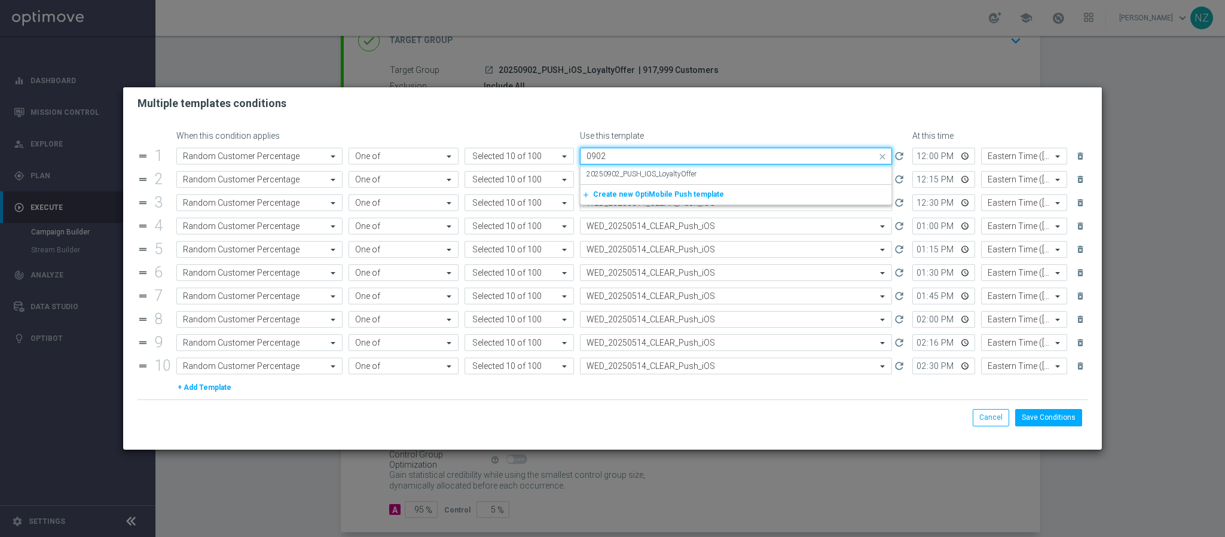
scroll to position [0, 0]
click at [616, 170] on label "20250902_PUSH_IOS_LoyaltyOffer" at bounding box center [642, 174] width 110 height 10
type input "0902"
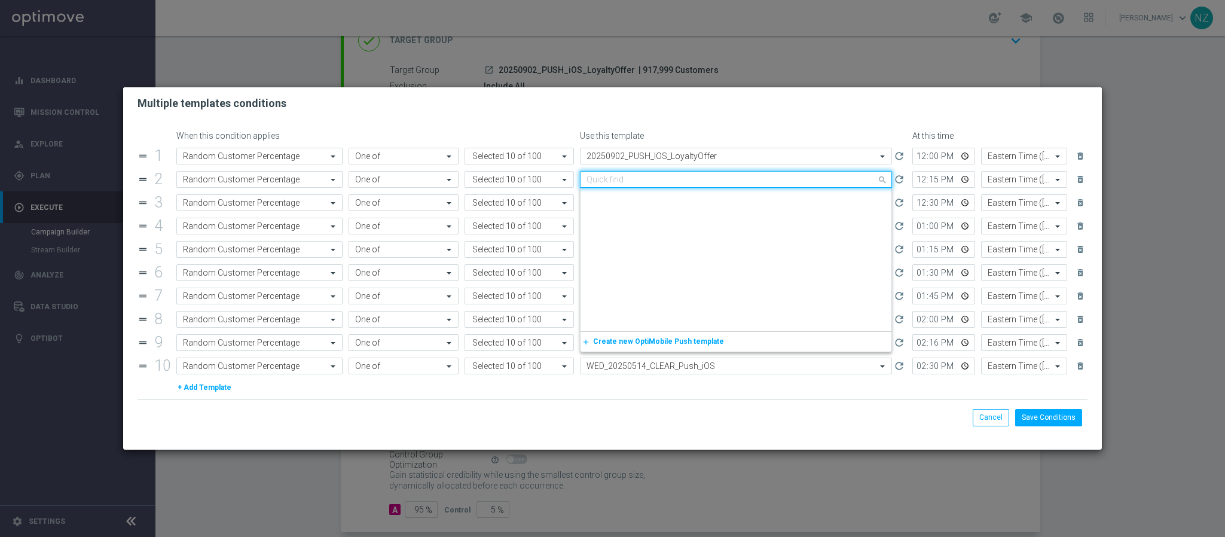
click at [597, 176] on input "text" at bounding box center [724, 180] width 275 height 10
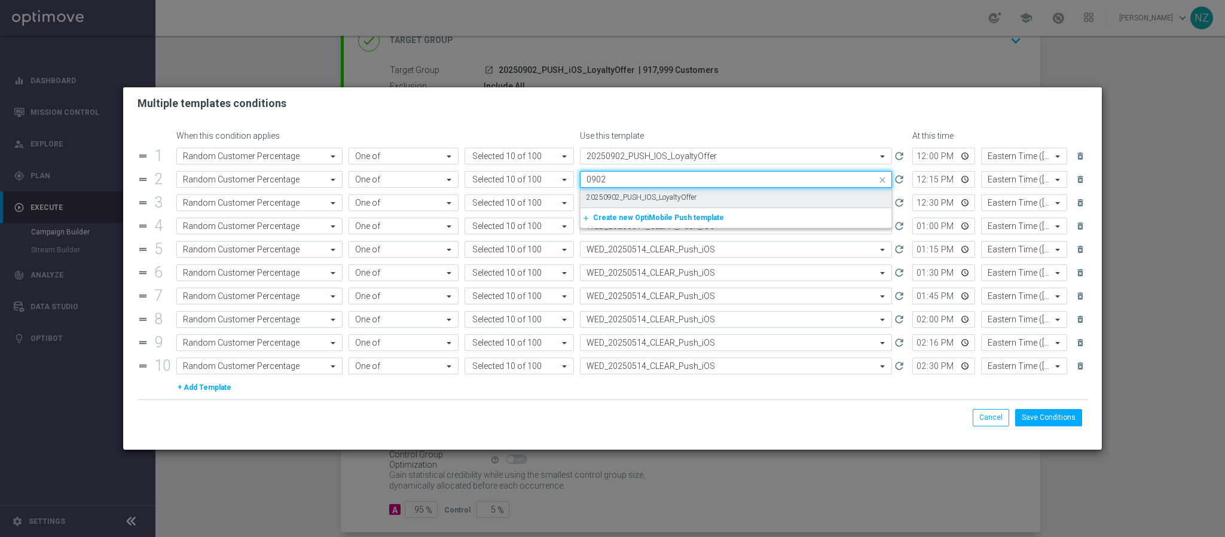
click at [610, 196] on label "20250902_PUSH_IOS_LoyaltyOffer" at bounding box center [642, 198] width 110 height 10
type input "0902"
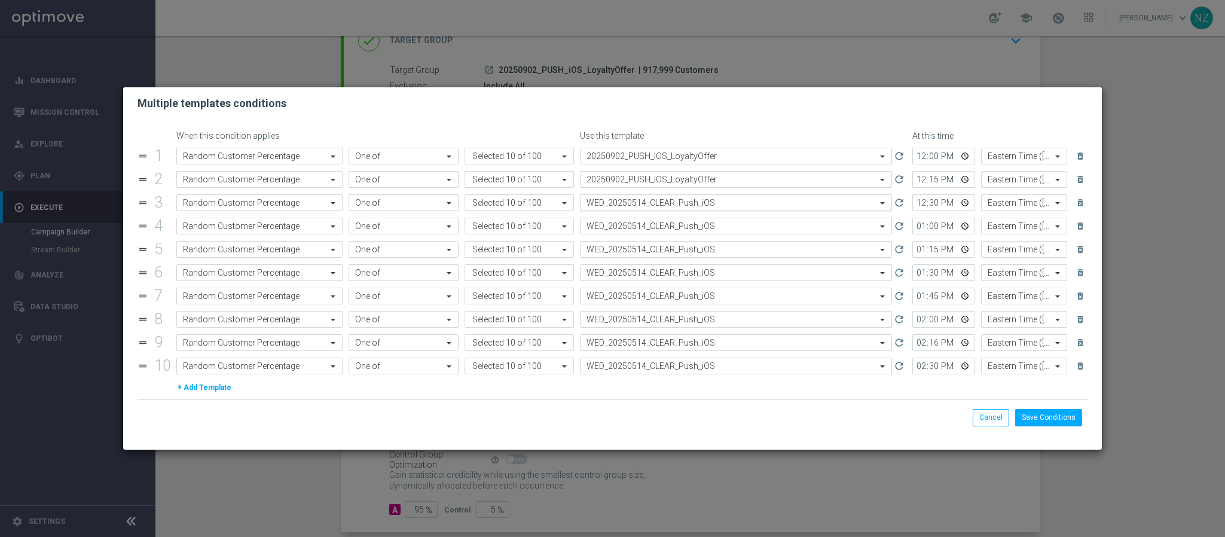
click at [612, 204] on input "text" at bounding box center [724, 203] width 275 height 10
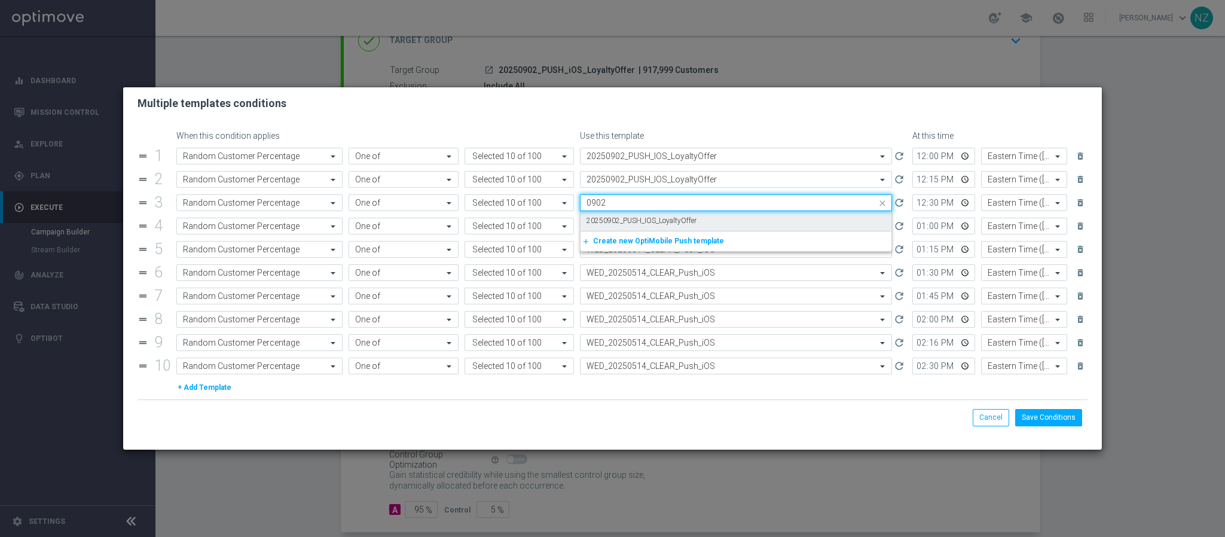
click at [616, 218] on label "20250902_PUSH_IOS_LoyaltyOffer" at bounding box center [642, 221] width 110 height 10
type input "0902"
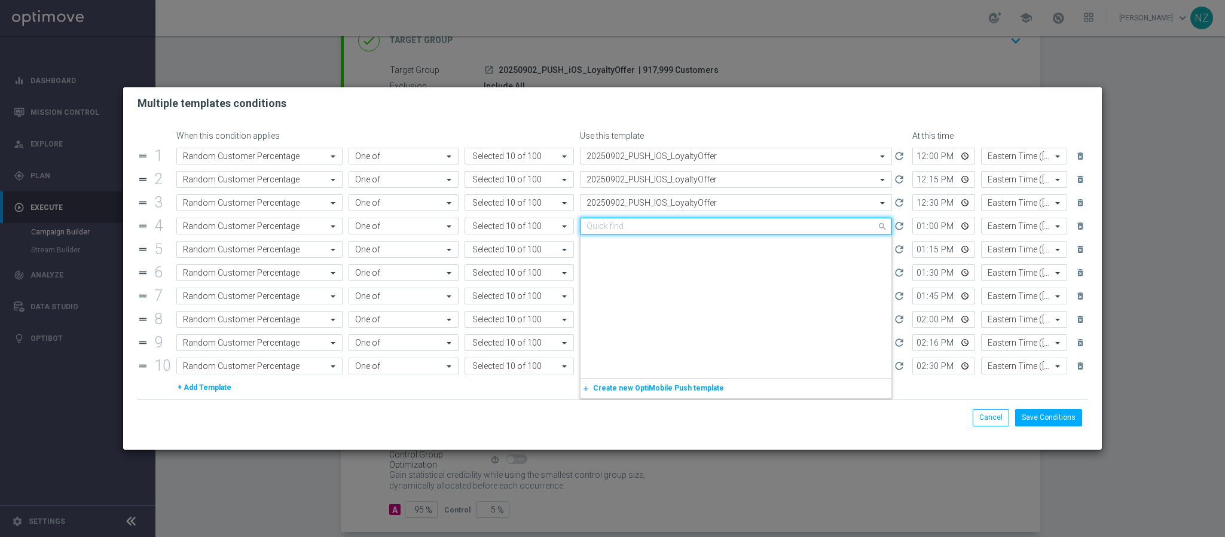
click at [615, 224] on input "text" at bounding box center [724, 226] width 275 height 10
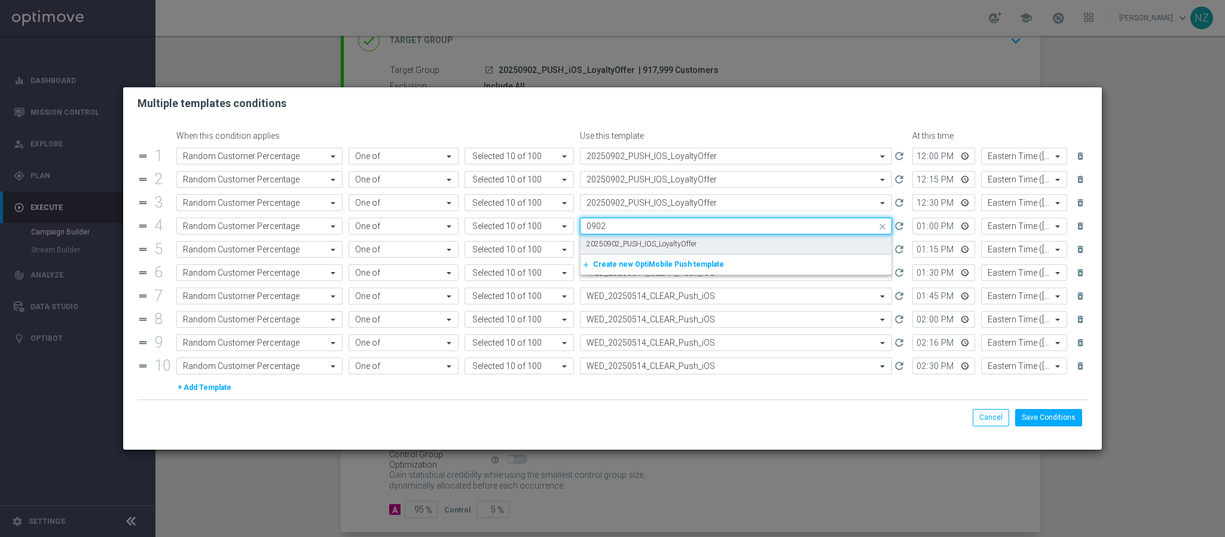
click at [618, 239] on div "20250902_PUSH_IOS_LoyaltyOffer" at bounding box center [736, 244] width 299 height 20
type input "0902"
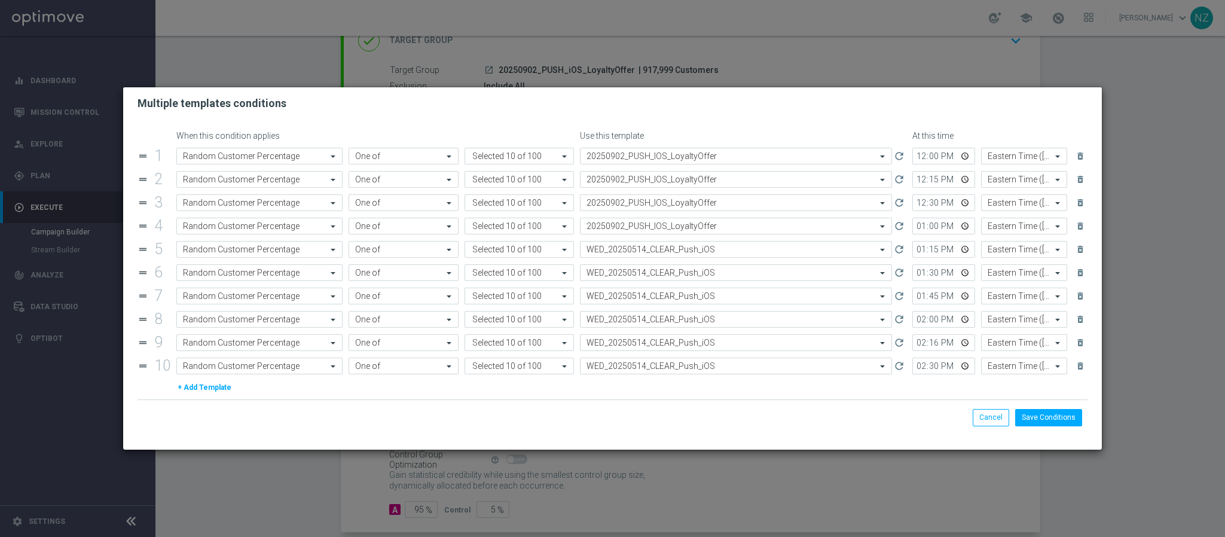
click at [617, 242] on ng-select "Select template WED_20250514_CLEAR_Push_iOS" at bounding box center [736, 249] width 312 height 17
click at [617, 248] on input "text" at bounding box center [724, 250] width 275 height 10
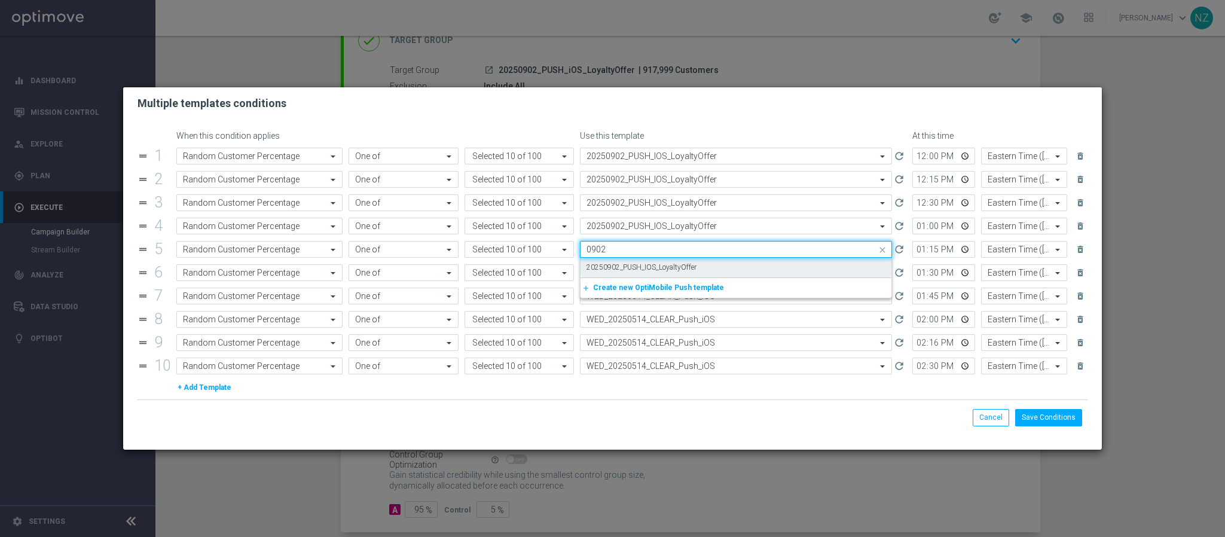
click at [625, 273] on label "20250902_PUSH_IOS_LoyaltyOffer" at bounding box center [642, 267] width 110 height 10
type input "0902"
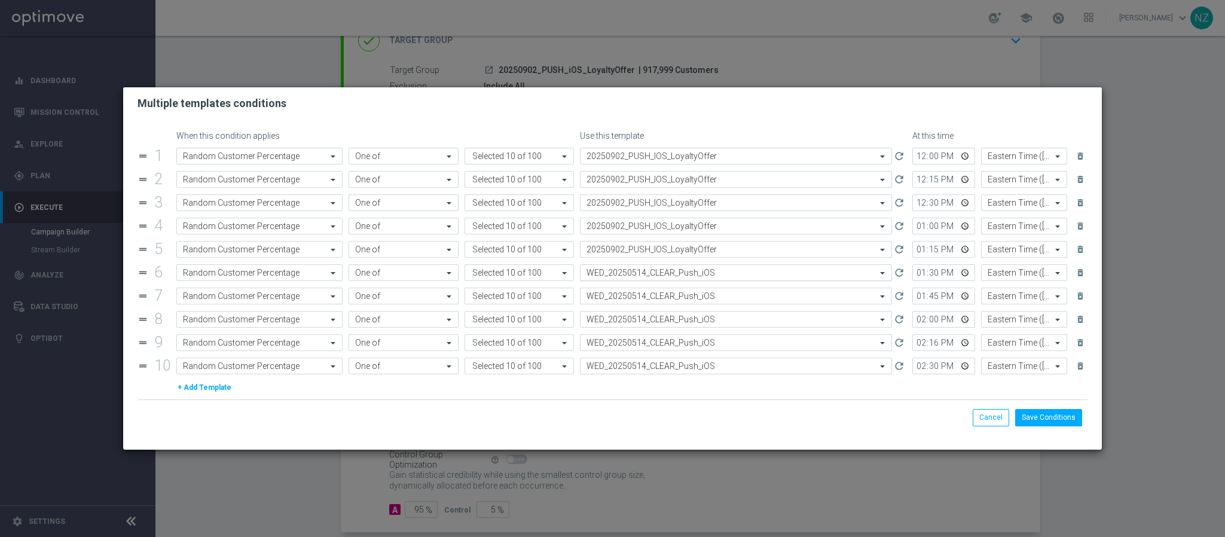
click at [608, 271] on input "text" at bounding box center [724, 273] width 275 height 10
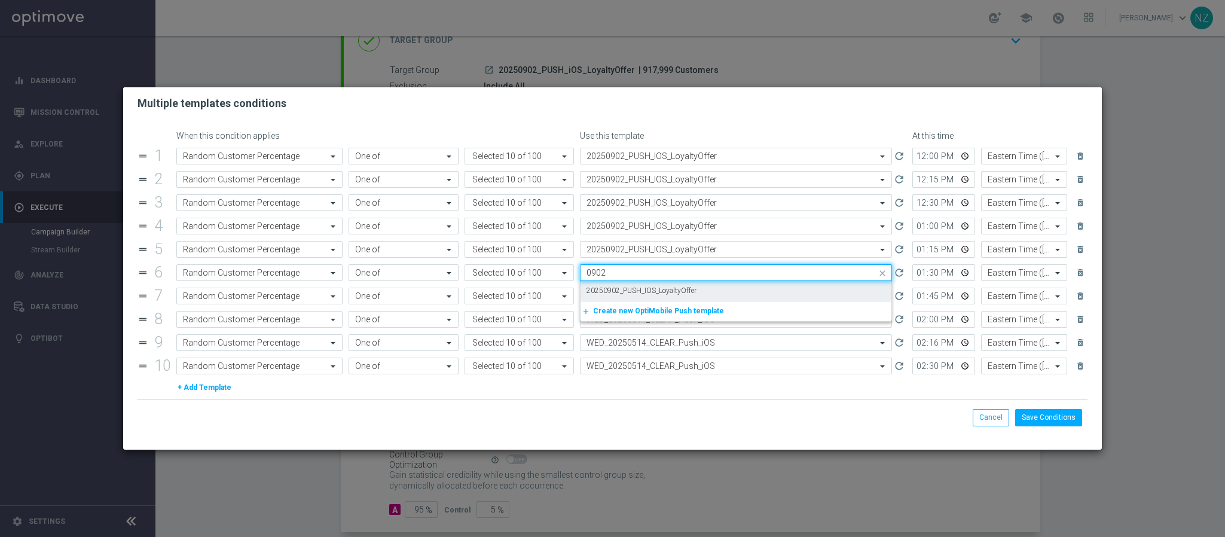
click at [612, 296] on label "20250902_PUSH_IOS_LoyaltyOffer" at bounding box center [642, 291] width 110 height 10
type input "0902"
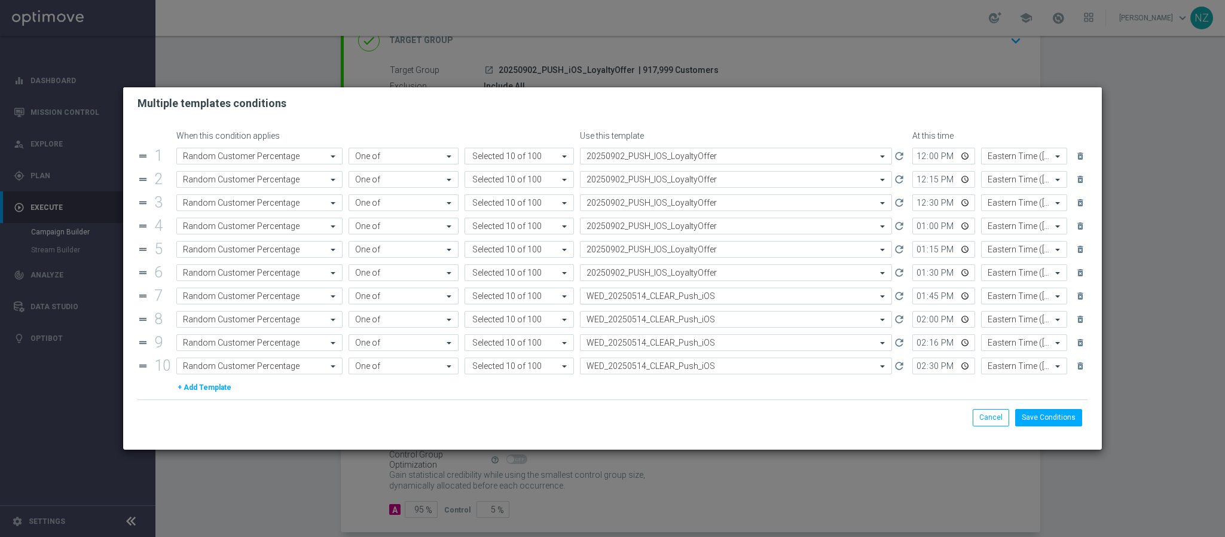
click at [617, 298] on input "text" at bounding box center [724, 296] width 275 height 10
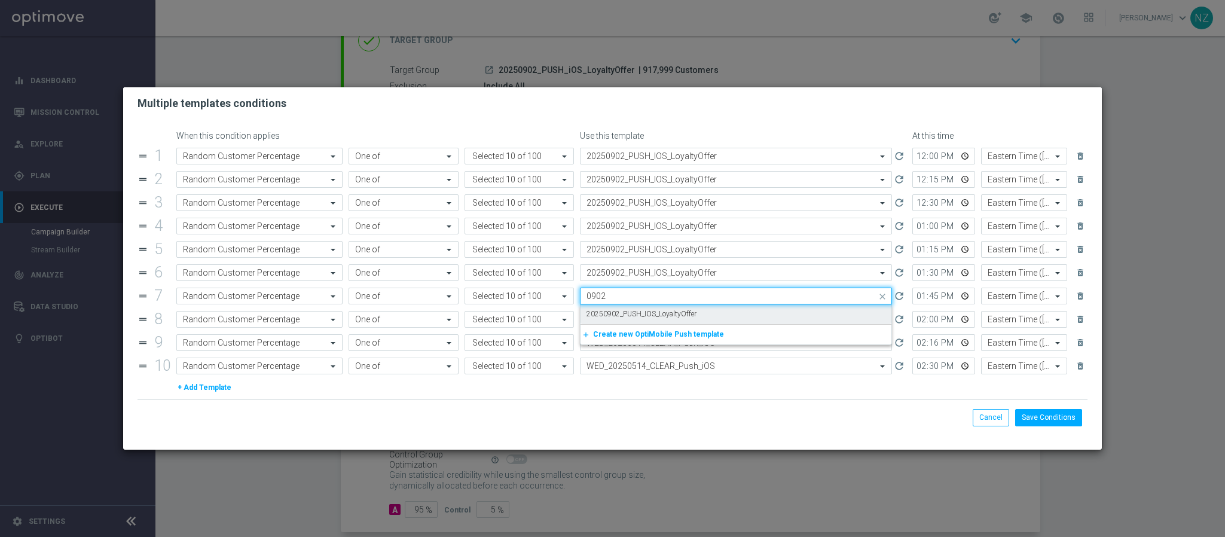
click at [618, 310] on div "20250902_PUSH_IOS_LoyaltyOffer" at bounding box center [736, 314] width 299 height 20
type input "0902"
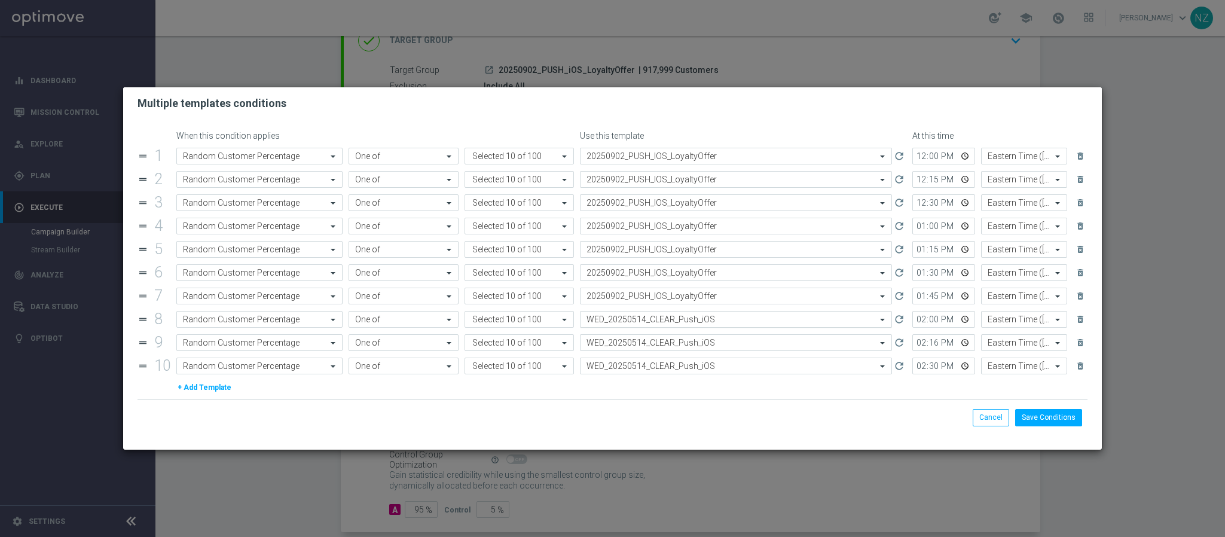
click at [619, 325] on input "text" at bounding box center [724, 319] width 275 height 10
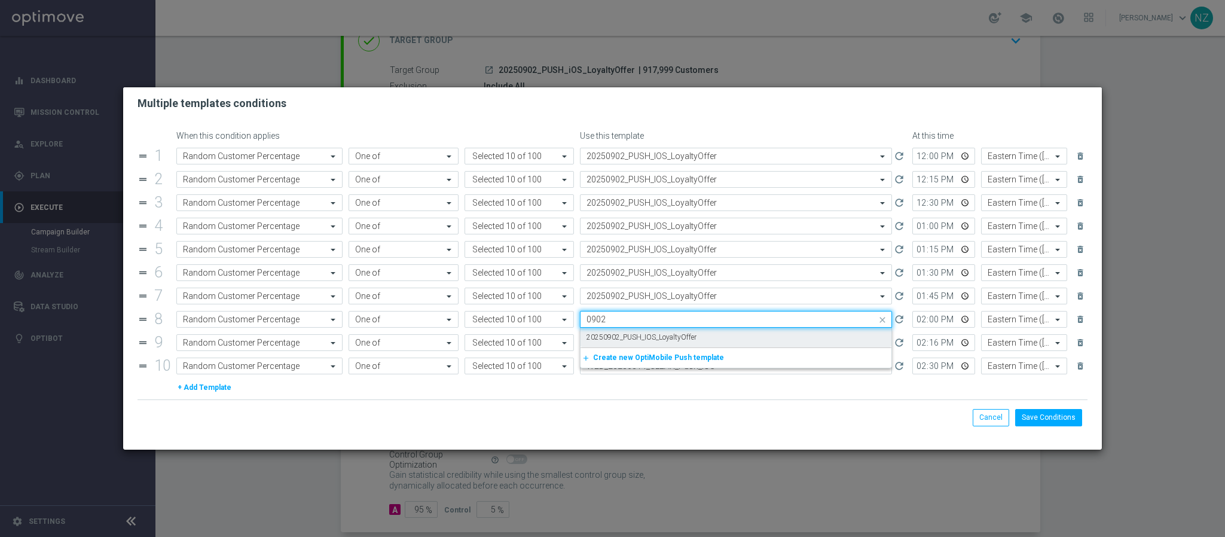
click at [619, 336] on label "20250902_PUSH_IOS_LoyaltyOffer" at bounding box center [642, 337] width 110 height 10
type input "0902"
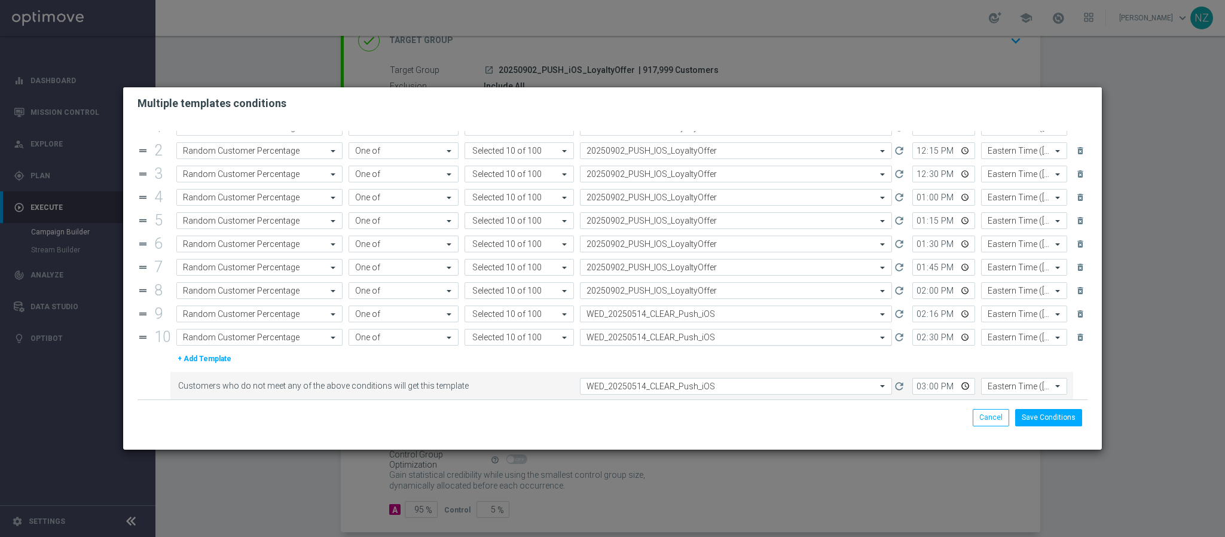
scroll to position [41, 0]
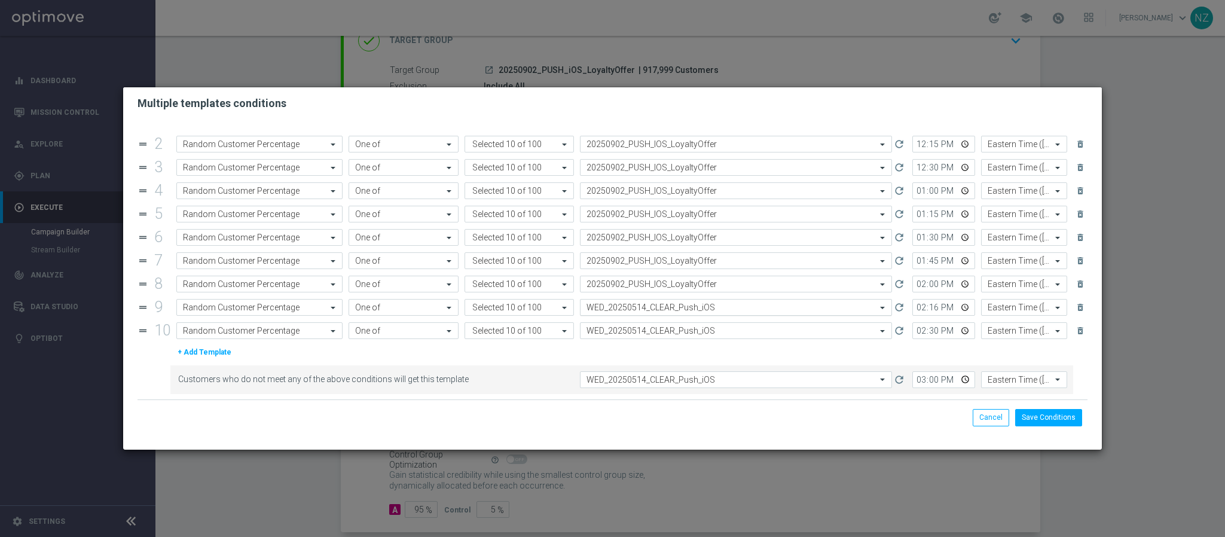
click at [619, 303] on input "text" at bounding box center [724, 308] width 275 height 10
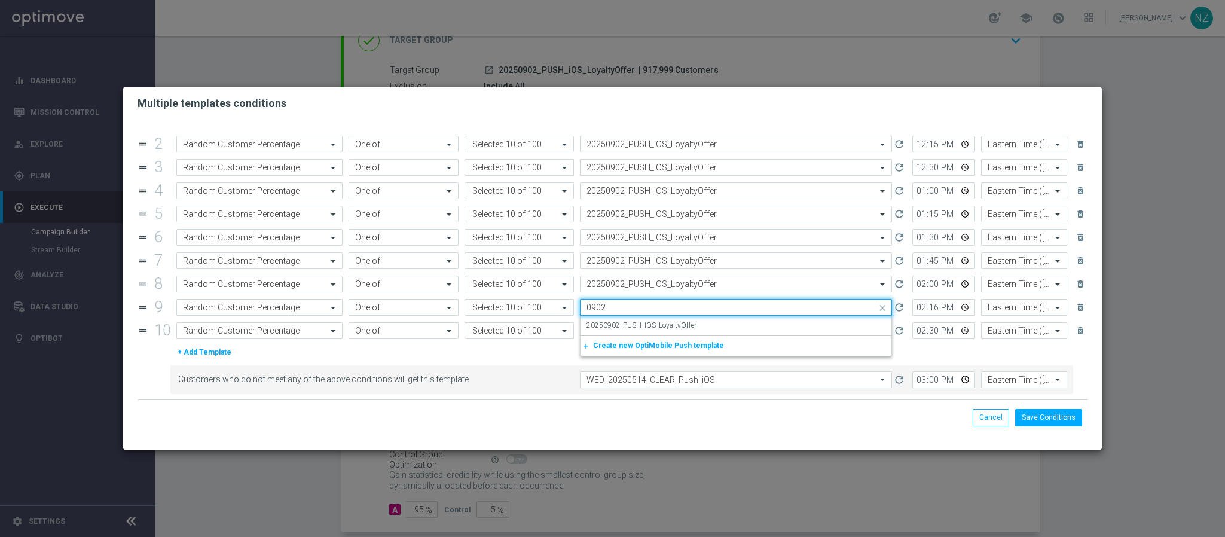
scroll to position [0, 0]
click at [619, 317] on div "20250902_PUSH_IOS_LoyaltyOffer" at bounding box center [736, 326] width 299 height 20
type input "0902"
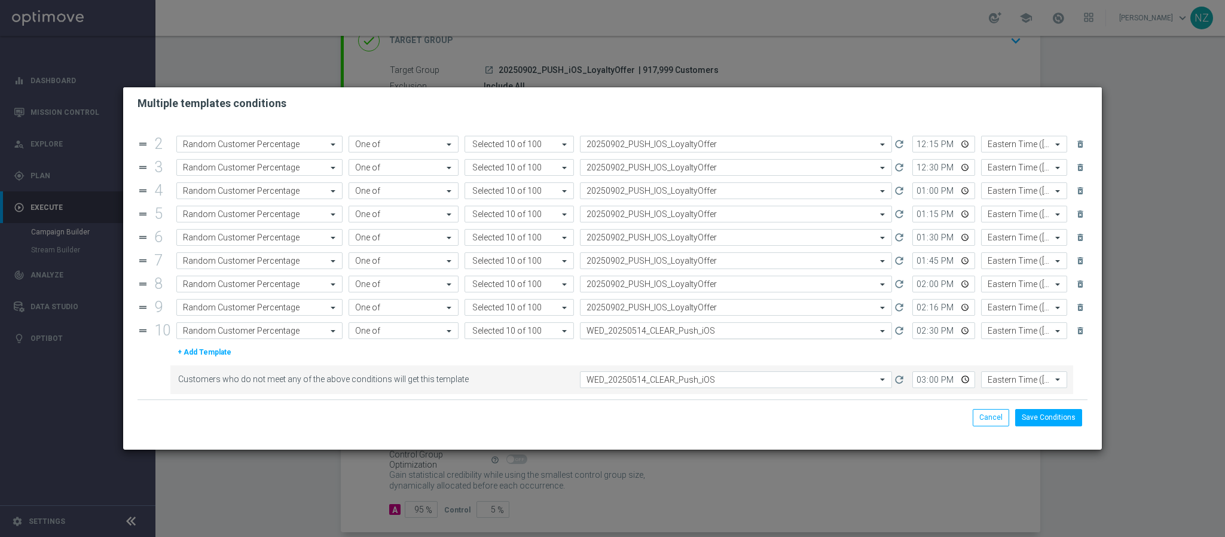
click at [619, 327] on input "text" at bounding box center [724, 331] width 275 height 10
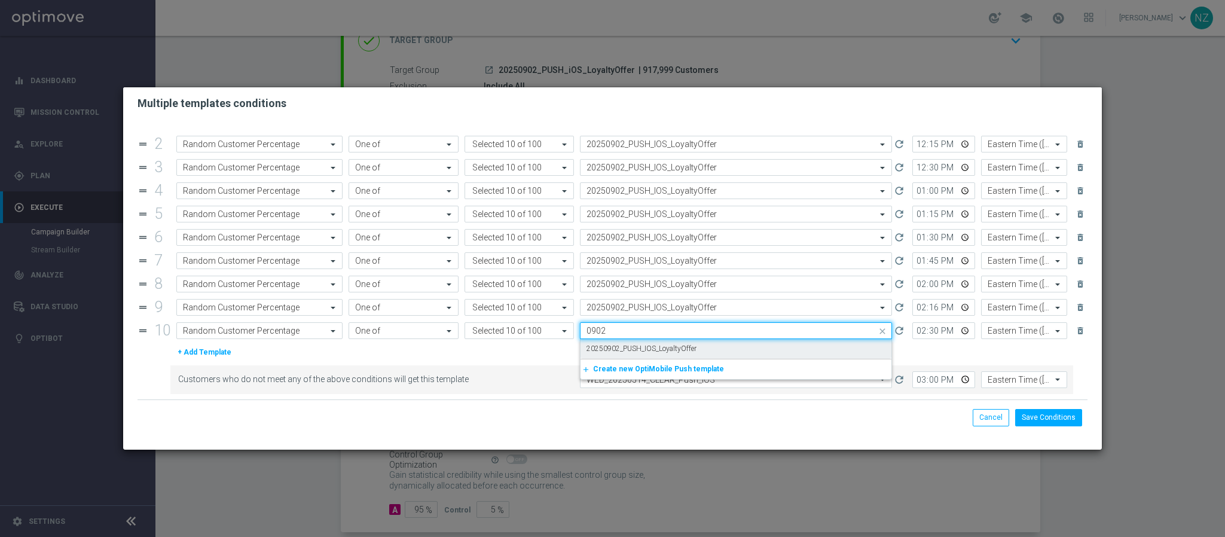
click at [619, 344] on label "20250902_PUSH_IOS_LoyaltyOffer" at bounding box center [642, 349] width 110 height 10
type input "0902"
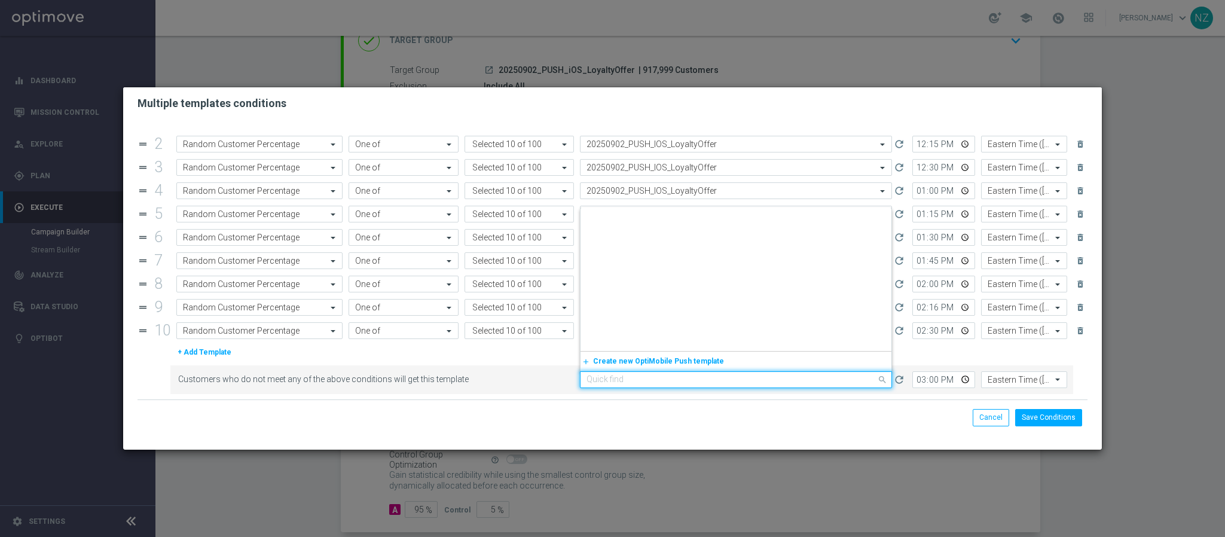
click at [631, 378] on input "text" at bounding box center [724, 380] width 275 height 10
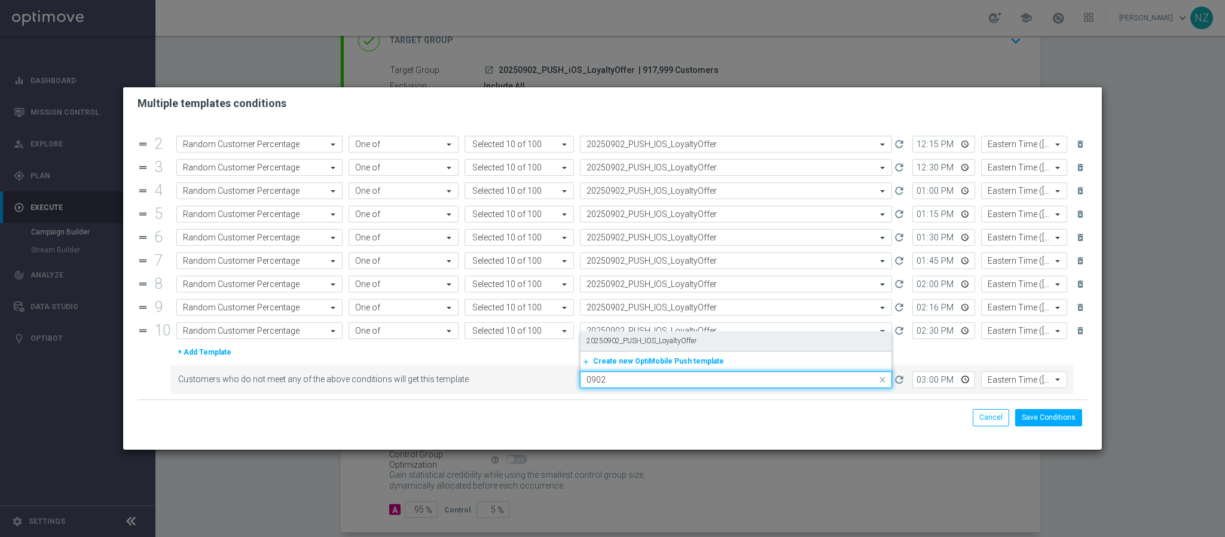
click at [649, 344] on label "20250902_PUSH_IOS_LoyaltyOffer" at bounding box center [642, 341] width 110 height 10
type input "0902"
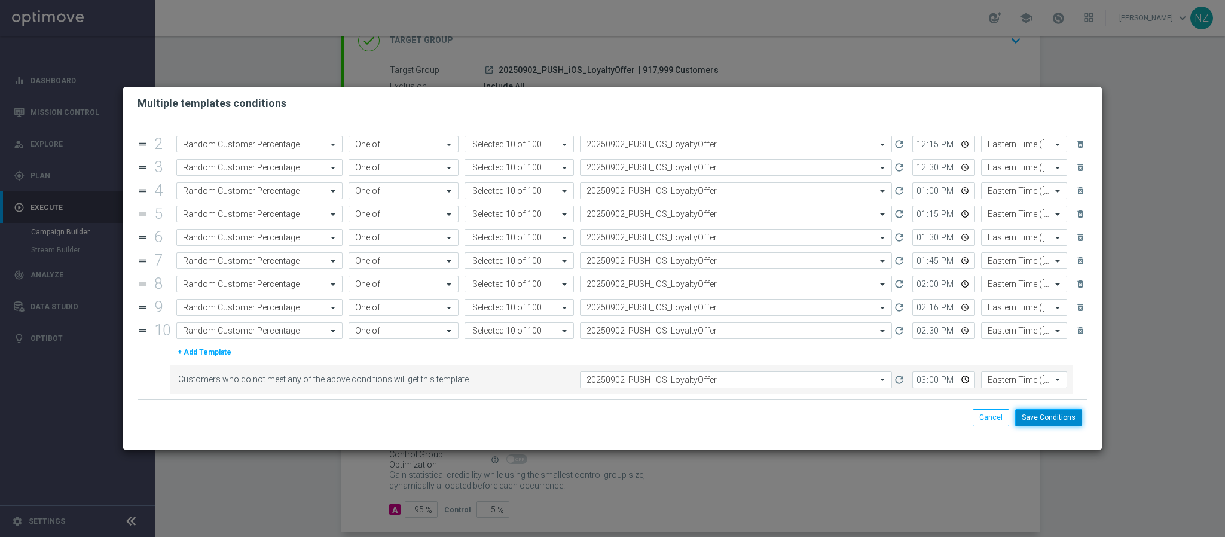
click at [1046, 420] on button "Save Conditions" at bounding box center [1048, 417] width 67 height 17
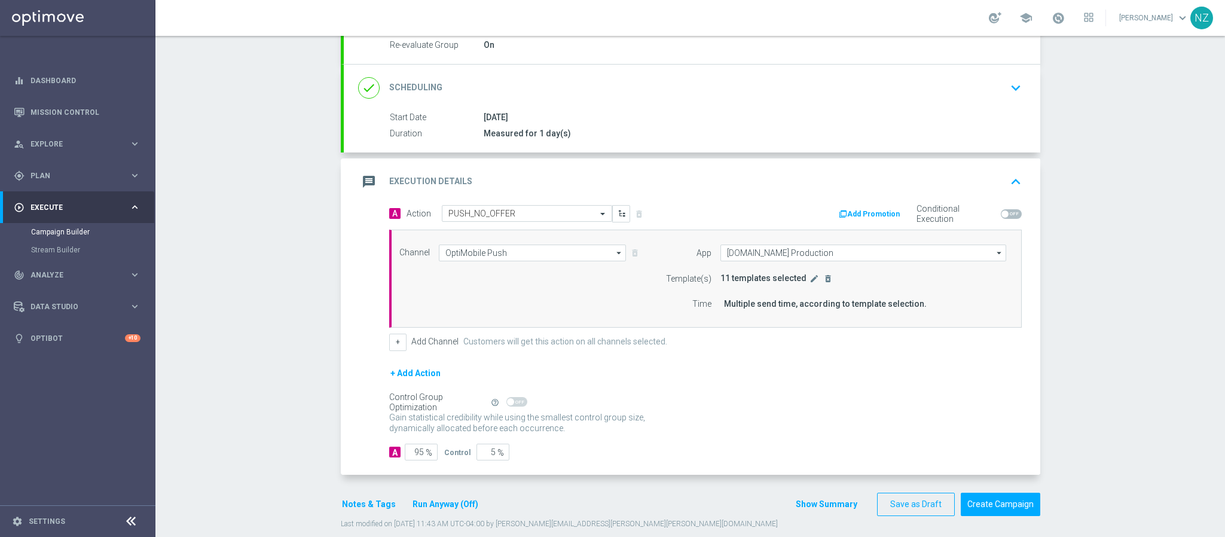
scroll to position [167, 0]
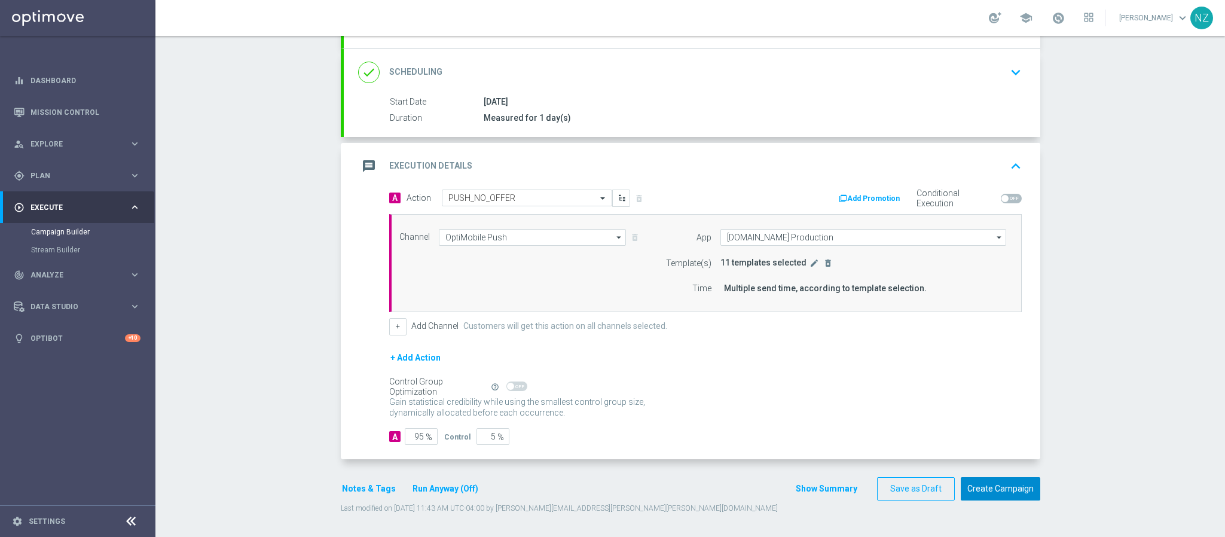
click at [1009, 487] on button "Create Campaign" at bounding box center [1001, 488] width 80 height 23
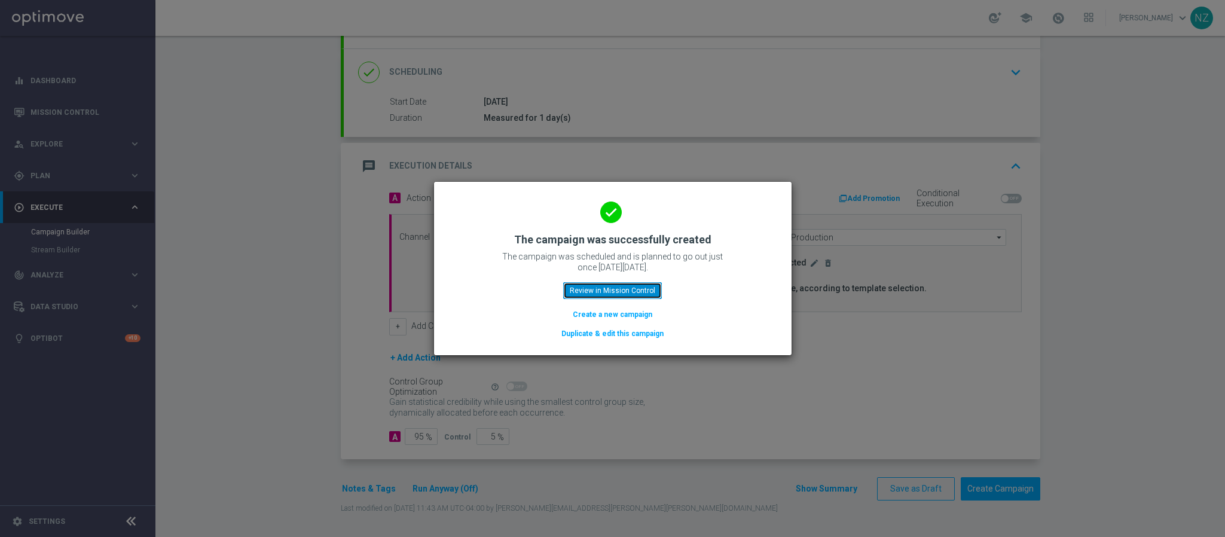
click at [609, 288] on button "Review in Mission Control" at bounding box center [612, 290] width 99 height 17
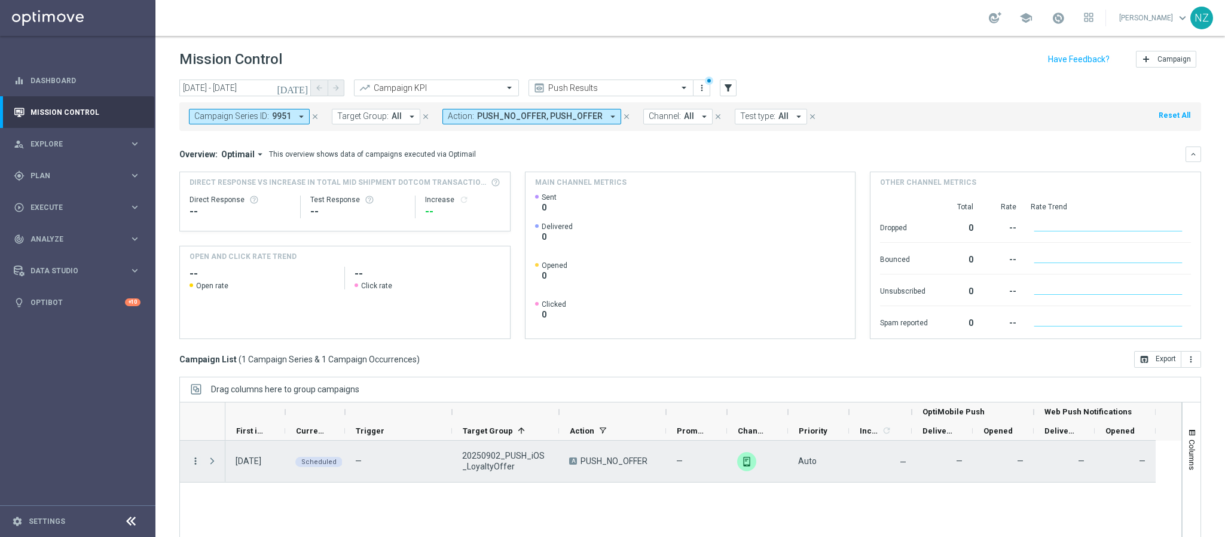
click at [191, 463] on icon "more_vert" at bounding box center [195, 461] width 11 height 11
click at [255, 411] on span "Duplicate and Edit" at bounding box center [250, 409] width 62 height 8
click at [194, 463] on icon "more_vert" at bounding box center [195, 461] width 11 height 11
click at [217, 445] on div "delete_forever" at bounding box center [210, 443] width 18 height 8
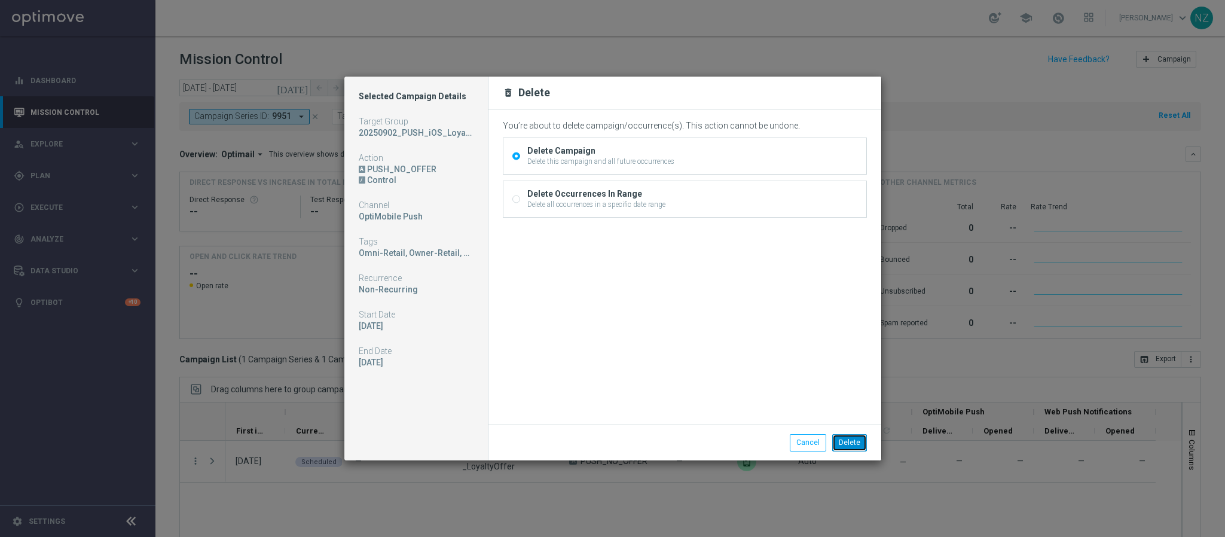
click at [857, 443] on button "Delete" at bounding box center [849, 442] width 35 height 17
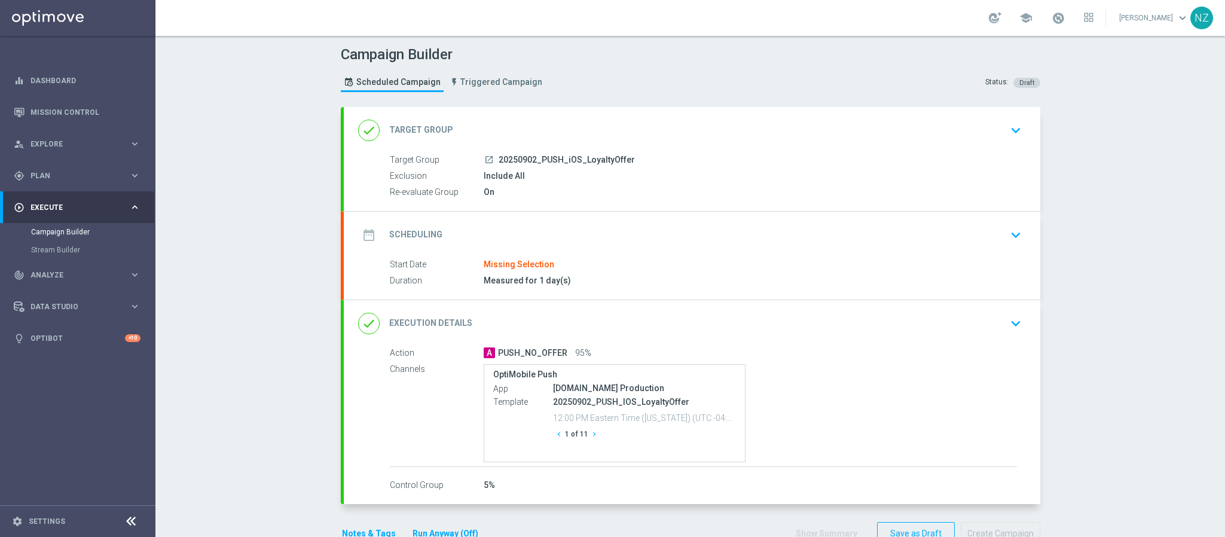
click at [1005, 212] on div "date_range Scheduling keyboard_arrow_down" at bounding box center [692, 235] width 697 height 47
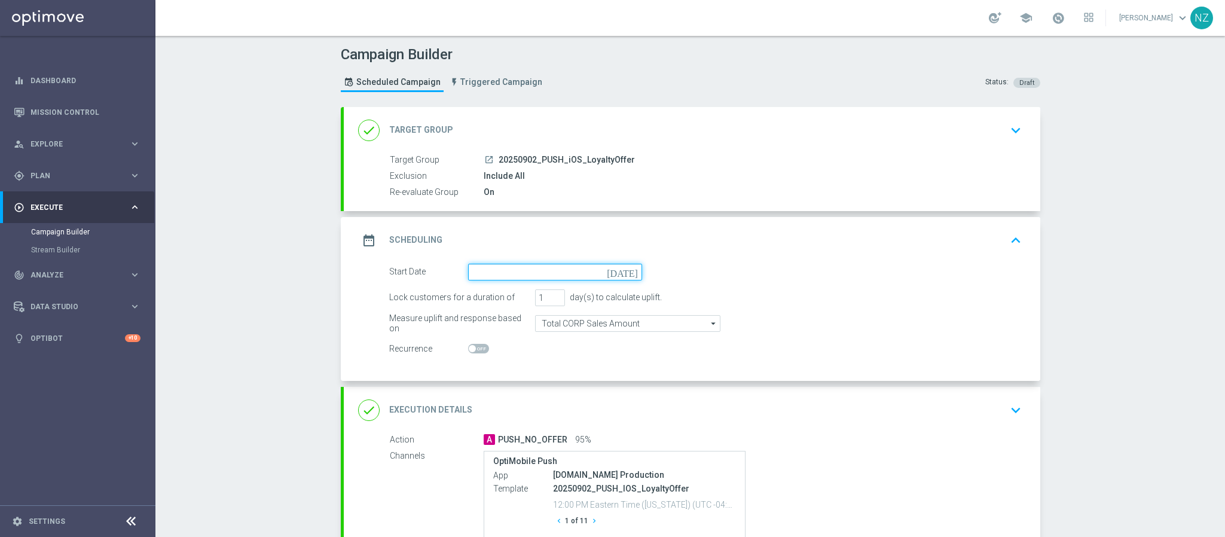
click at [475, 277] on input at bounding box center [555, 272] width 174 height 17
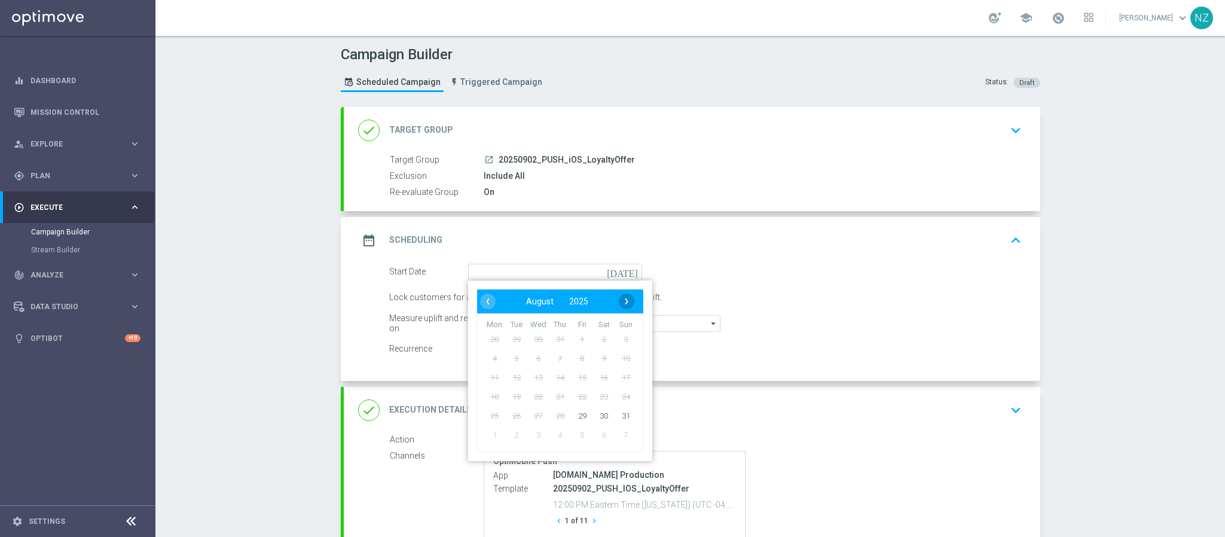
click at [621, 303] on span "›" at bounding box center [627, 302] width 16 height 16
click at [506, 343] on span "2" at bounding box center [515, 338] width 19 height 19
type input "02 Sep 2025"
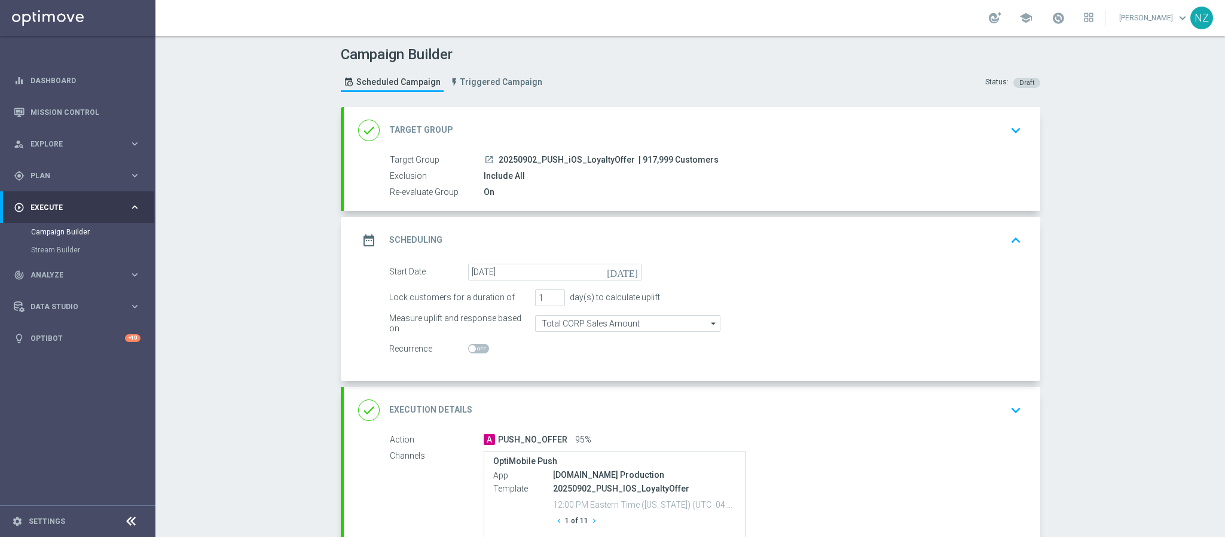
click at [1077, 271] on div "Campaign Builder Scheduled Campaign Triggered Campaign Status: Draft done Targe…" at bounding box center [690, 286] width 1070 height 501
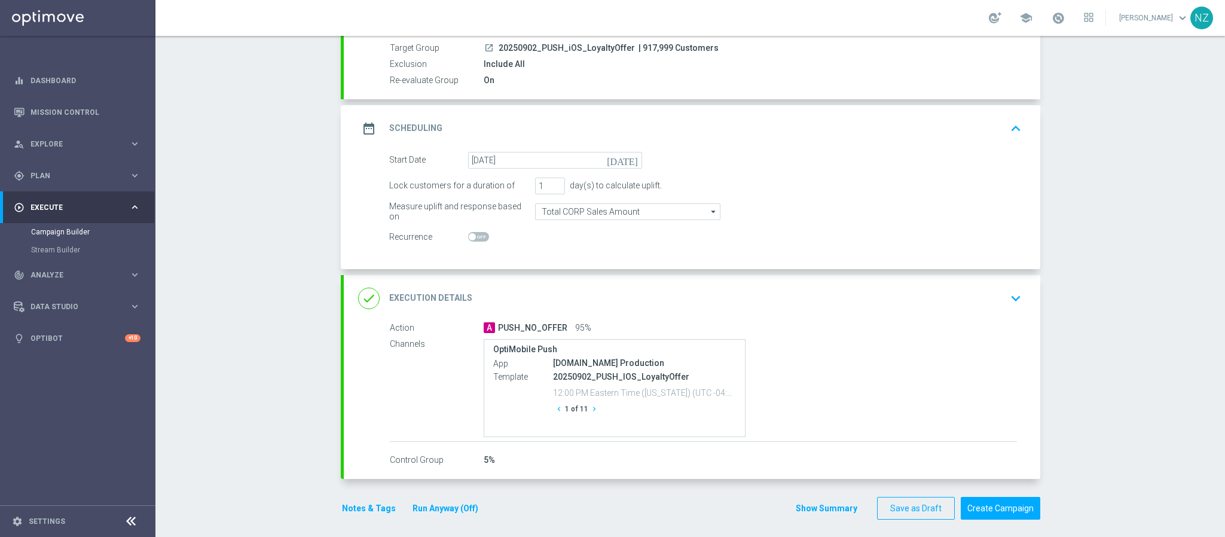
scroll to position [121, 0]
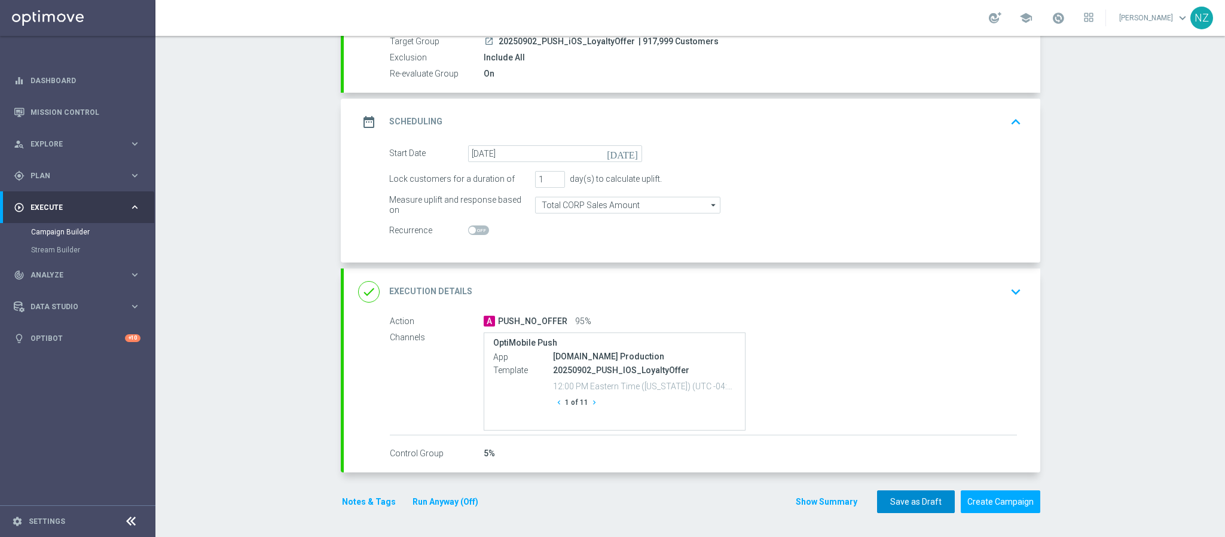
click at [922, 497] on button "Save as Draft" at bounding box center [916, 501] width 78 height 23
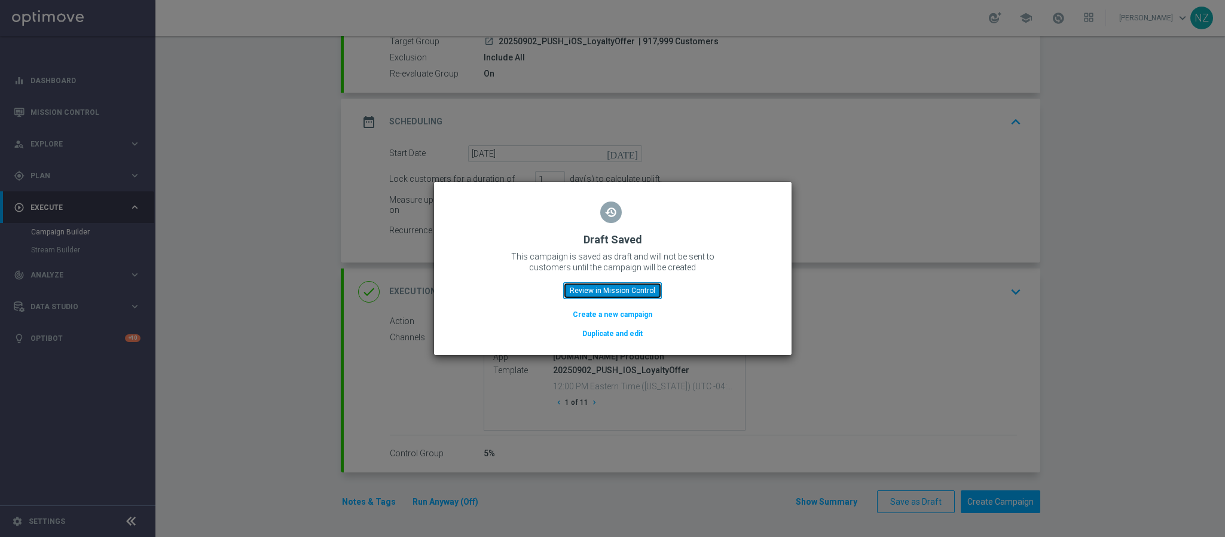
click at [630, 282] on button "Review in Mission Control" at bounding box center [612, 290] width 99 height 17
